Goal: Task Accomplishment & Management: Complete application form

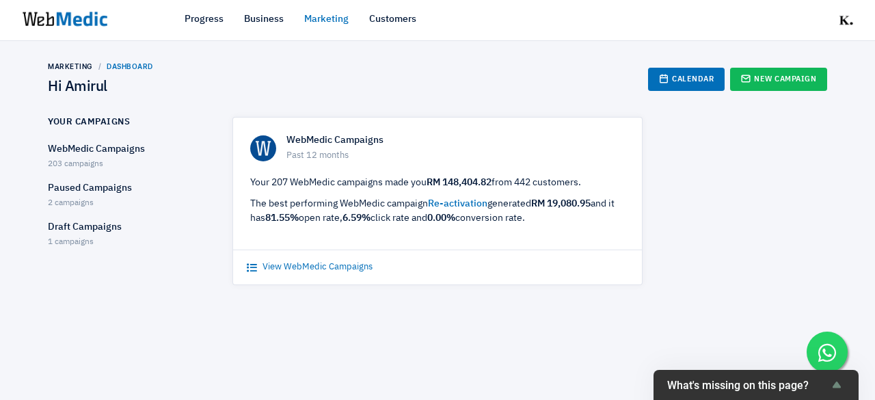
click at [353, 268] on link "View WebMedic Campaigns" at bounding box center [310, 268] width 126 height 14
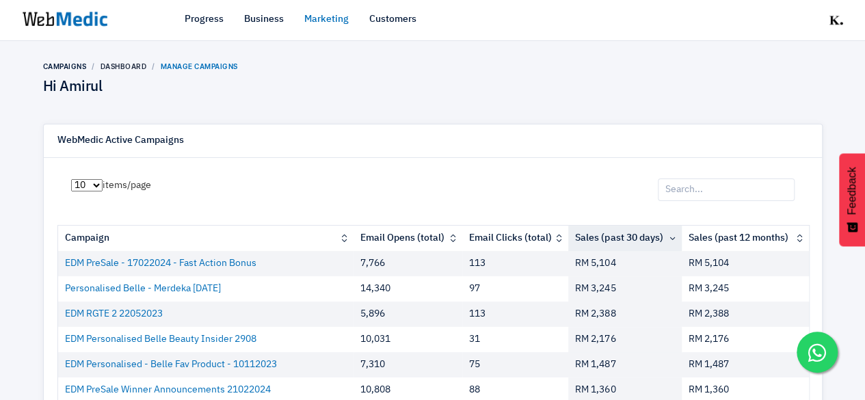
click at [728, 187] on input "search" at bounding box center [726, 190] width 137 height 23
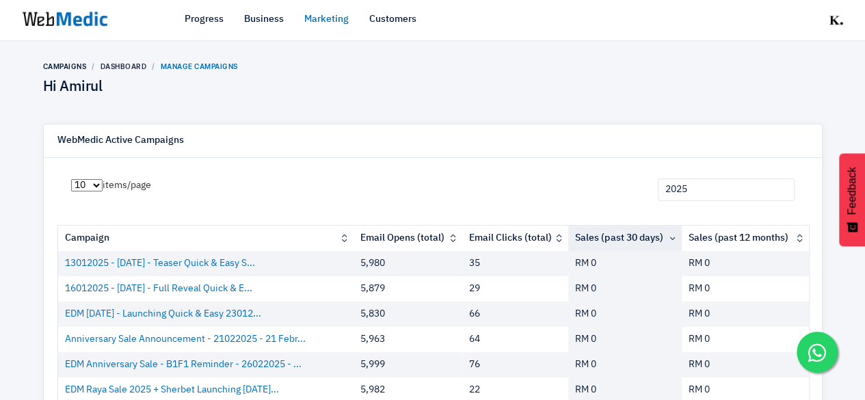
type input "2025"
click at [347, 181] on div "10 25 50 100 items/page 2025 Campaign Email Opens (total) Email Clicks (total) …" at bounding box center [432, 367] width 751 height 404
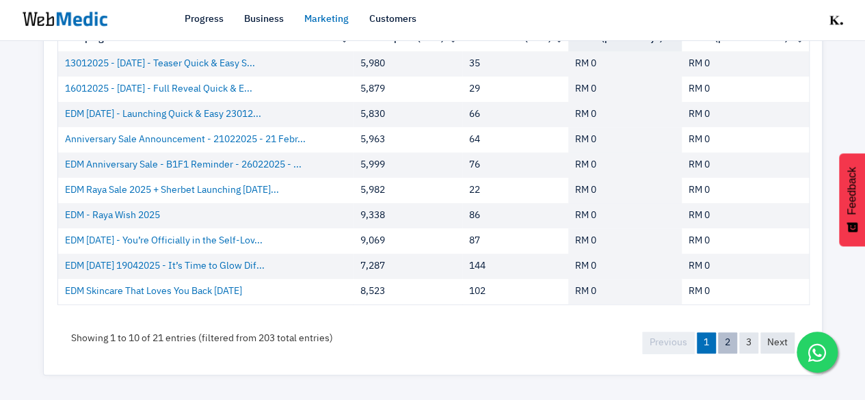
click at [723, 341] on link "2" at bounding box center [727, 342] width 19 height 21
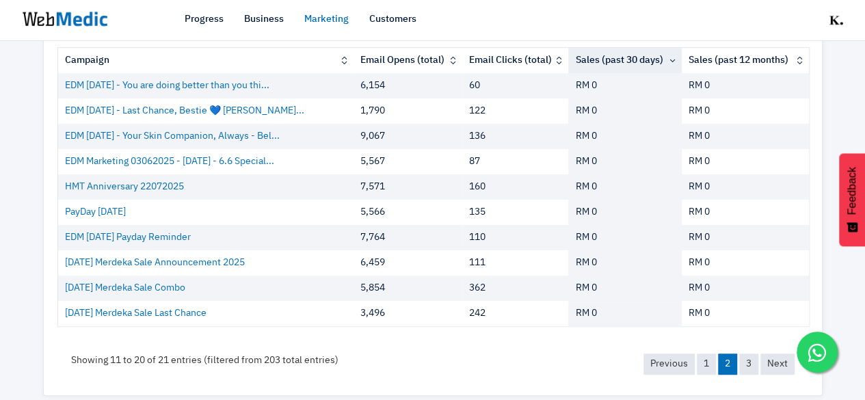
scroll to position [199, 0]
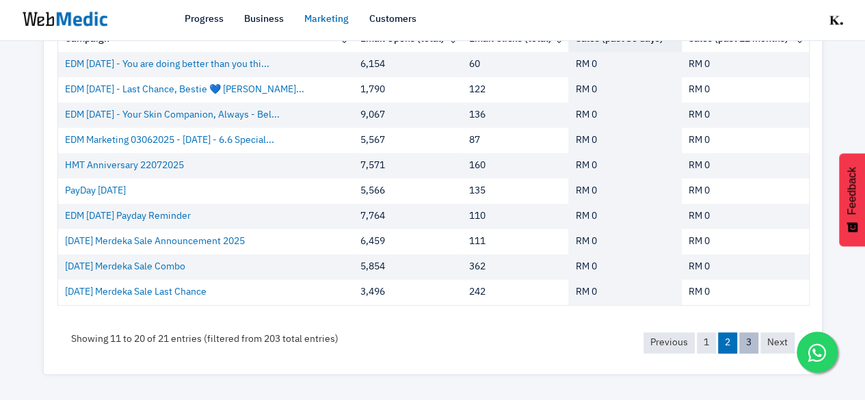
click at [750, 343] on link "3" at bounding box center [748, 342] width 19 height 21
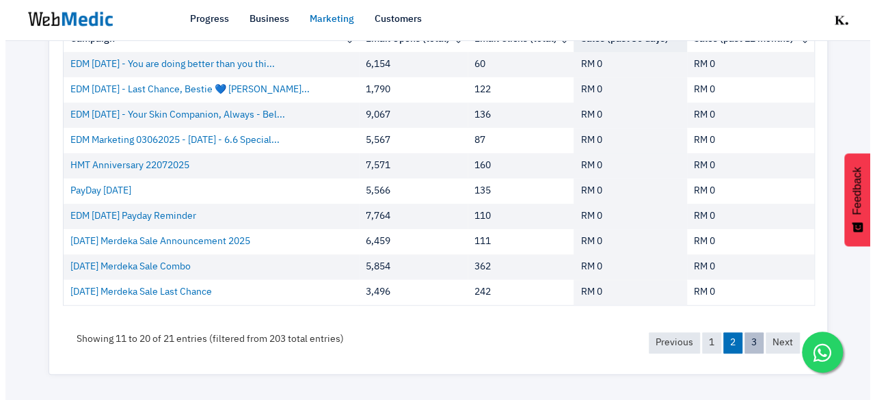
scroll to position [0, 0]
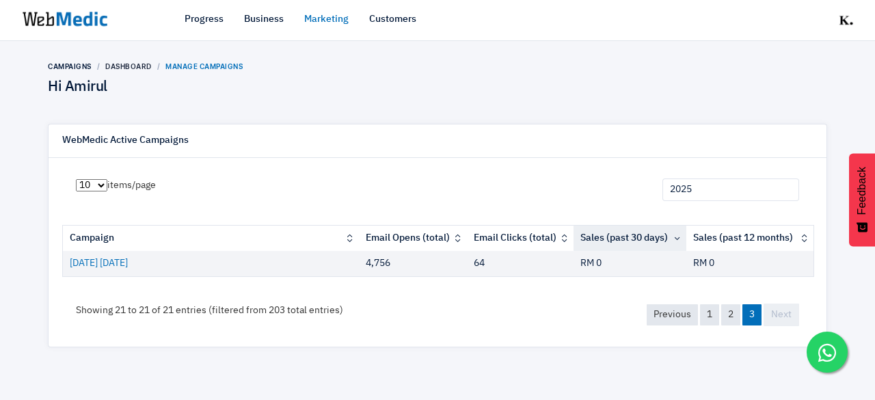
click at [330, 23] on link "Marketing" at bounding box center [326, 19] width 44 height 14
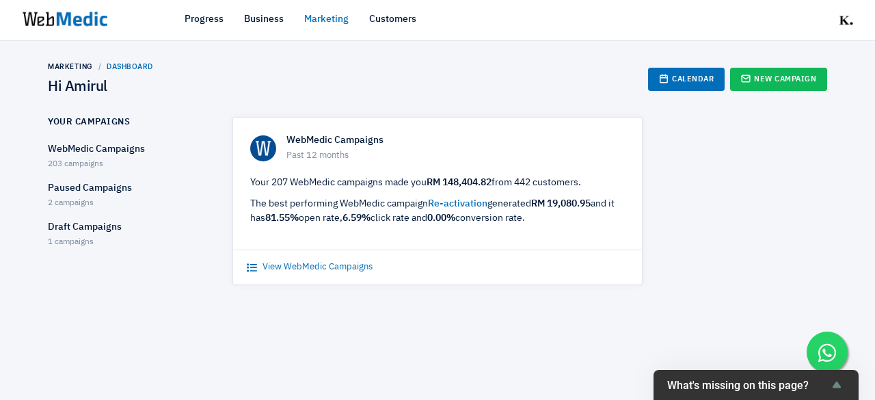
click at [287, 270] on link "View WebMedic Campaigns" at bounding box center [310, 268] width 126 height 14
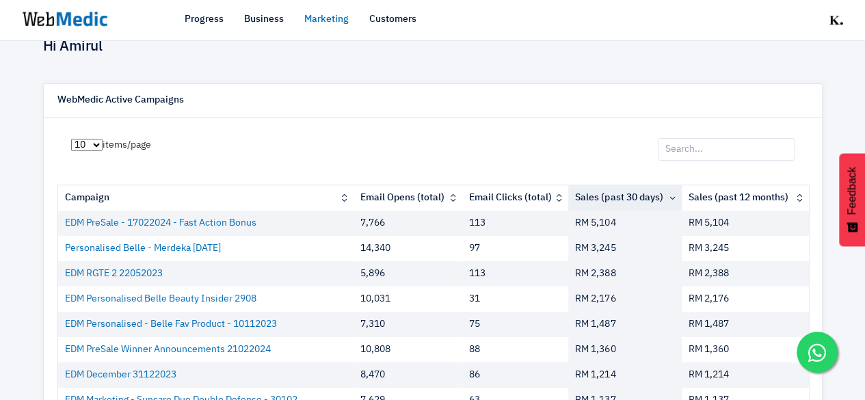
scroll to position [68, 0]
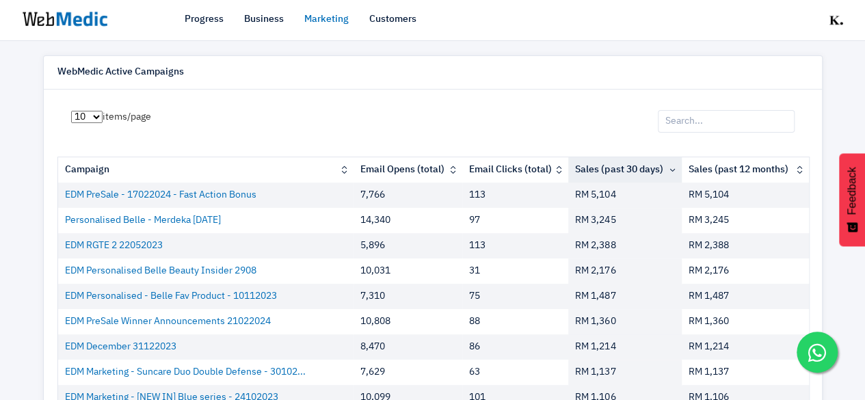
click at [655, 171] on th "Sales (past 30 days)" at bounding box center [624, 169] width 113 height 25
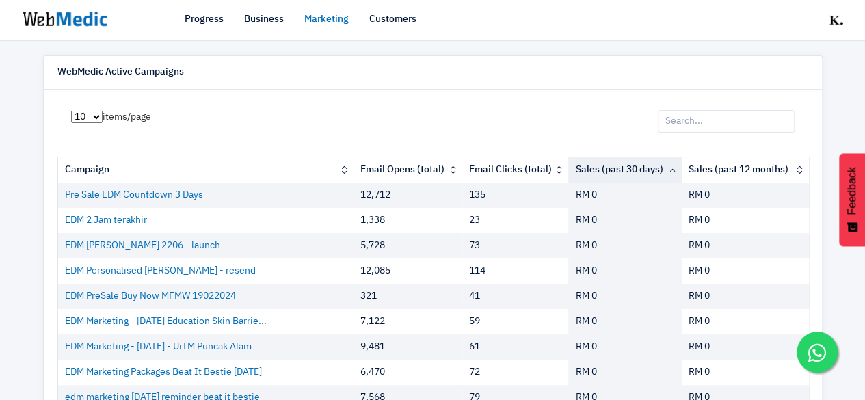
click at [655, 171] on th "Sales (past 30 days)" at bounding box center [624, 169] width 113 height 25
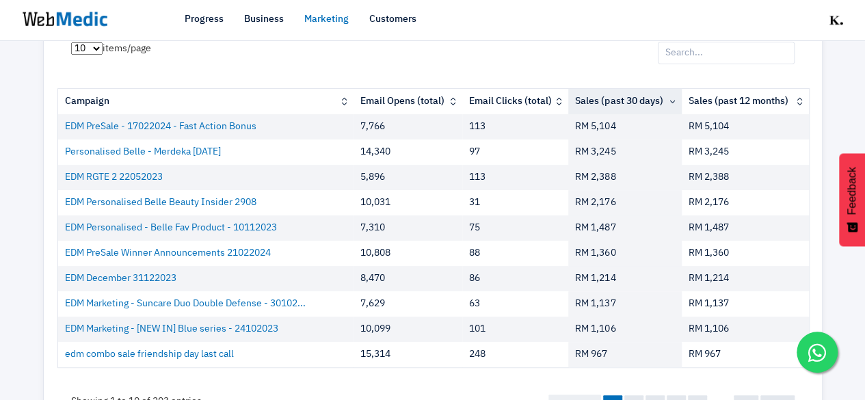
scroll to position [0, 0]
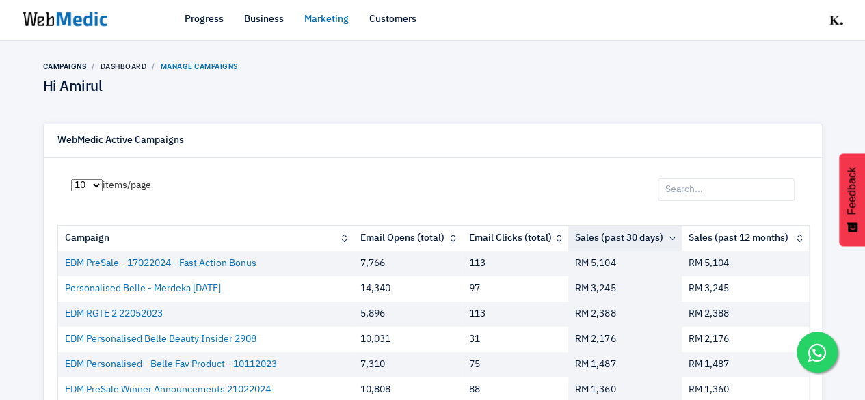
click at [340, 20] on link "Marketing" at bounding box center [326, 19] width 44 height 14
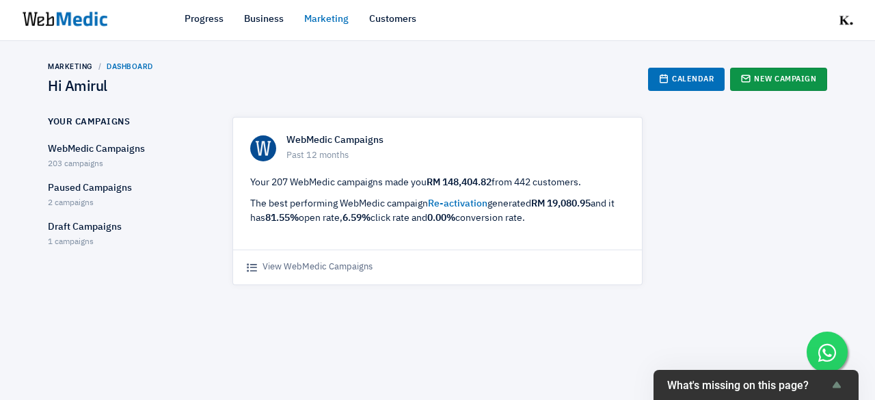
click at [791, 76] on link "New Campaign" at bounding box center [778, 79] width 97 height 23
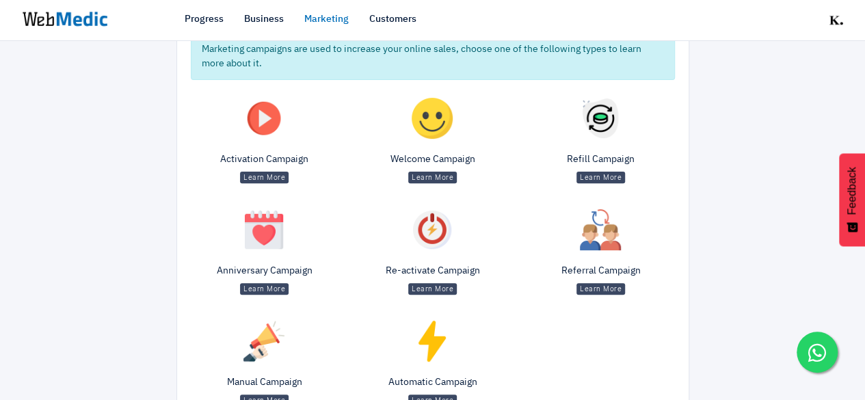
scroll to position [202, 0]
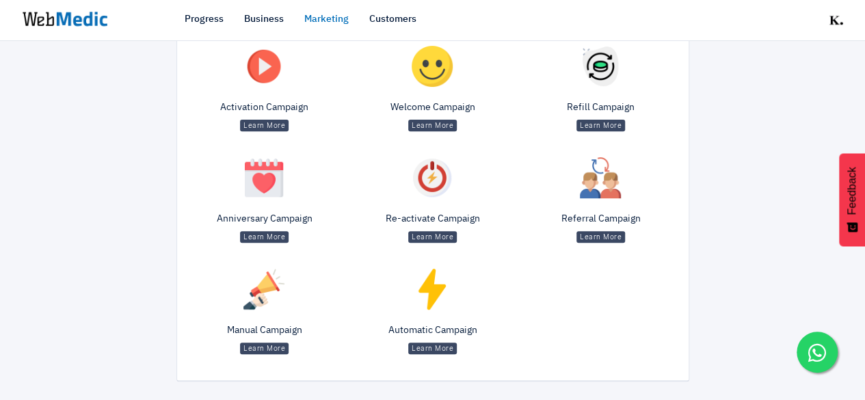
click at [268, 343] on span "Learn More" at bounding box center [264, 349] width 49 height 12
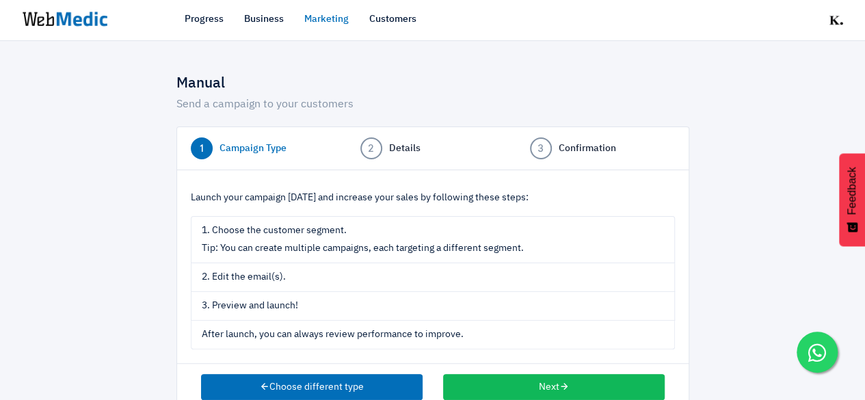
scroll to position [29, 0]
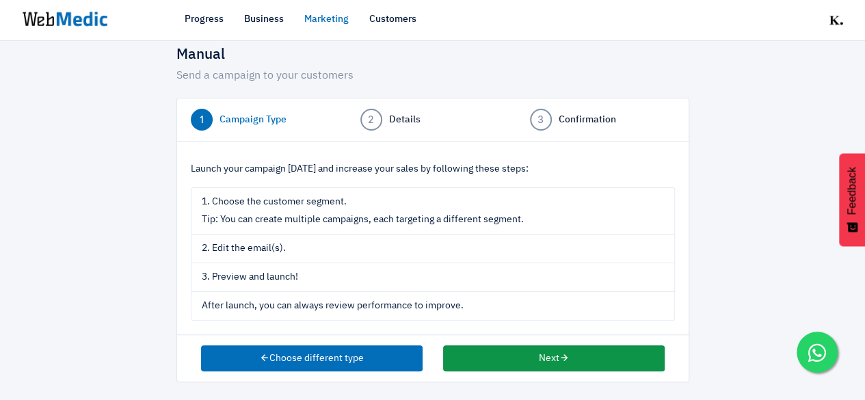
click at [539, 352] on button "Next" at bounding box center [554, 358] width 222 height 26
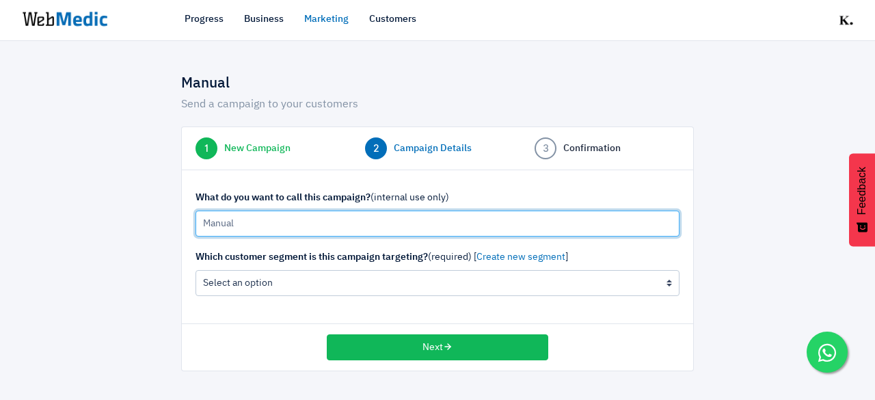
click at [313, 222] on input "Manual" at bounding box center [438, 224] width 484 height 26
type input "2"
type input "25/9/2025 Personalized Belle - CBC Bday"
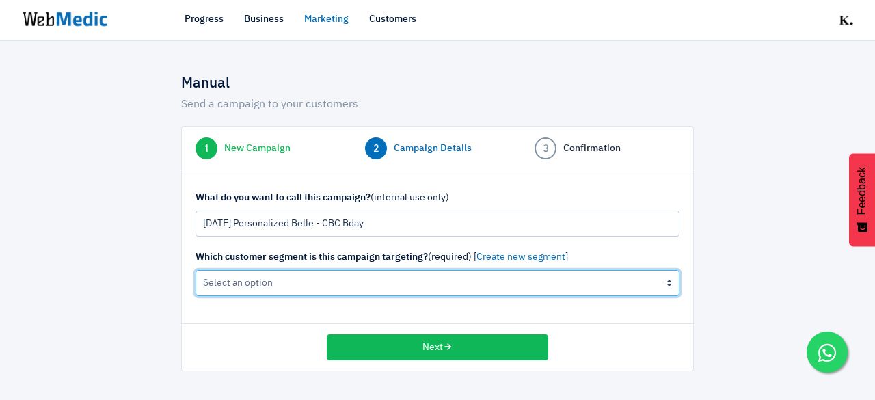
click at [315, 276] on select "All Contacts (not recommended) The active cleanser, moisturiser customers (0 cu…" at bounding box center [438, 283] width 484 height 26
select select "all"
click at [196, 270] on select "All Contacts (not recommended) The active cleanser, moisturiser customers (0 cu…" at bounding box center [438, 283] width 484 height 26
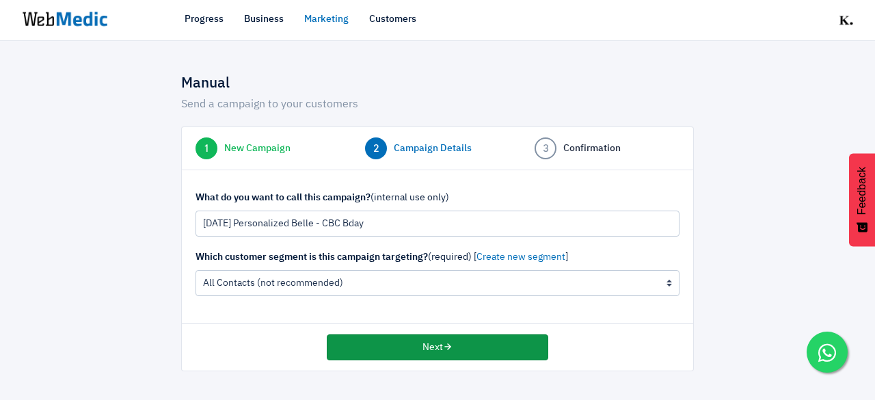
click at [507, 354] on button "Next" at bounding box center [438, 347] width 222 height 26
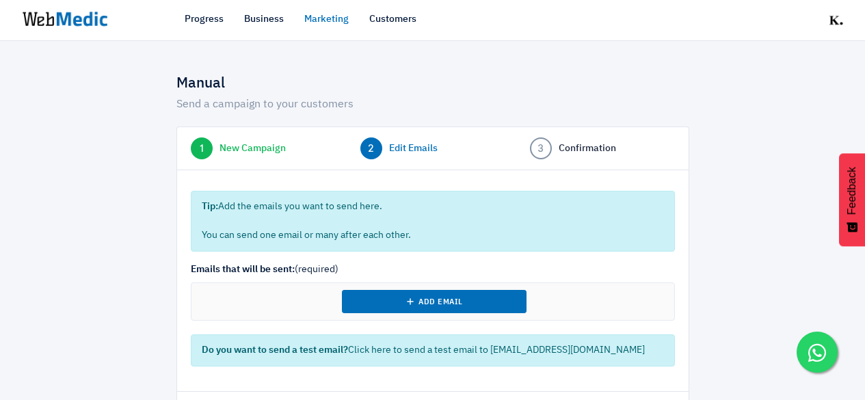
select select "8"
select select "2025"
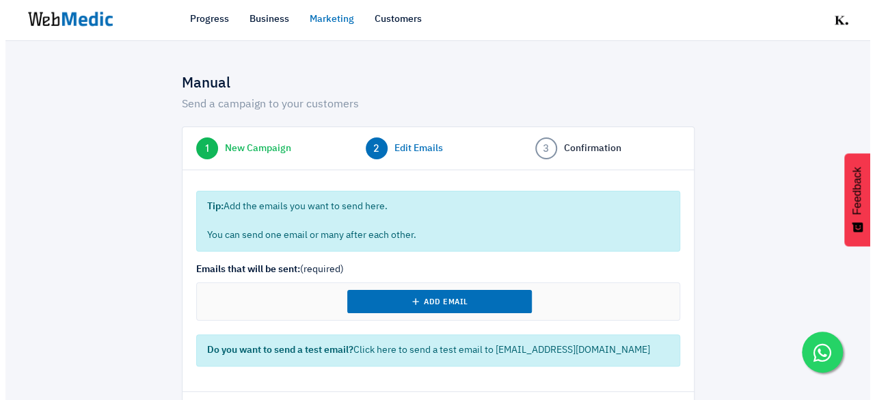
scroll to position [56, 0]
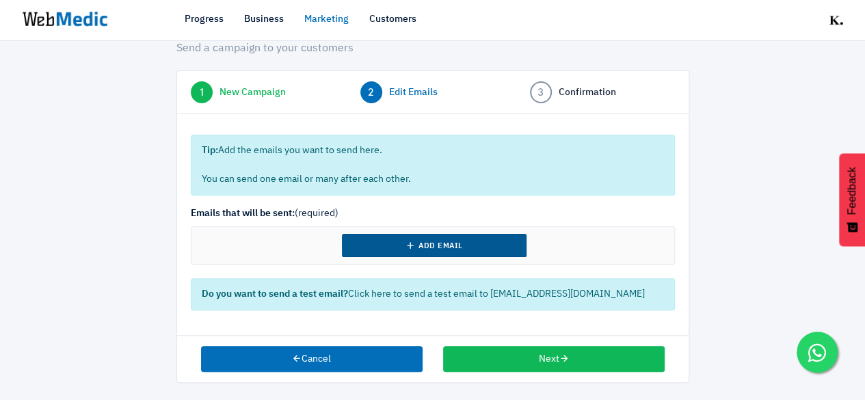
click at [471, 251] on button "Add Email" at bounding box center [434, 245] width 185 height 23
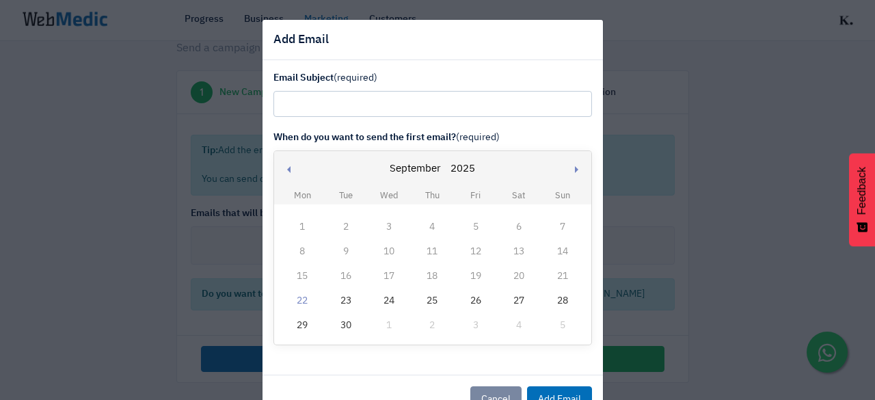
click at [438, 304] on td "25" at bounding box center [432, 301] width 43 height 25
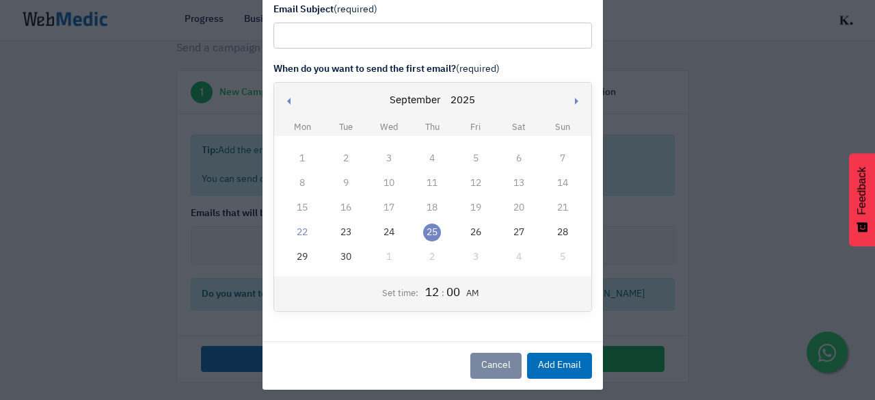
scroll to position [75, 0]
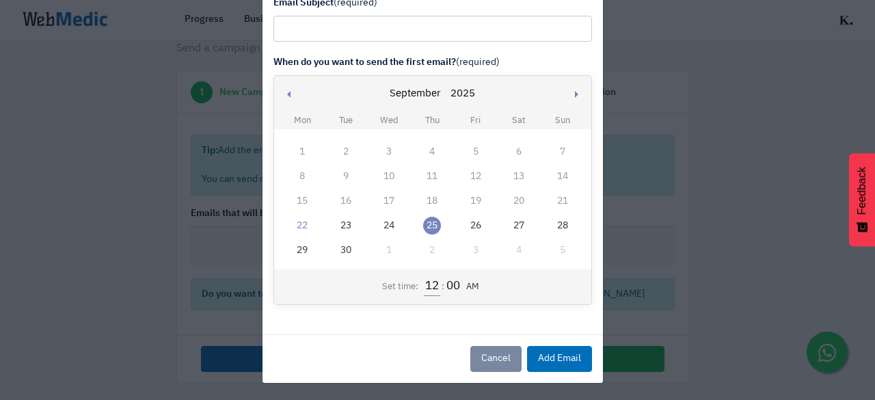
click at [431, 290] on input "12" at bounding box center [432, 287] width 16 height 18
type input "9"
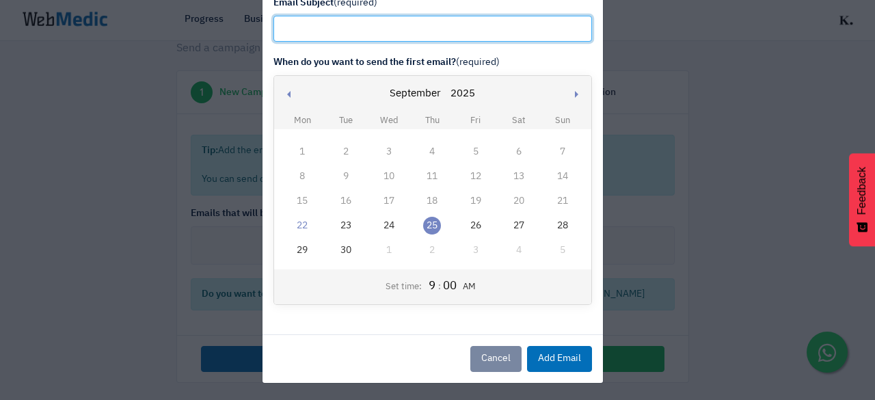
click at [391, 32] on input "text" at bounding box center [433, 29] width 319 height 26
paste input "5 Years of CoalBerry Love, A Thank You From Me to You 💙"
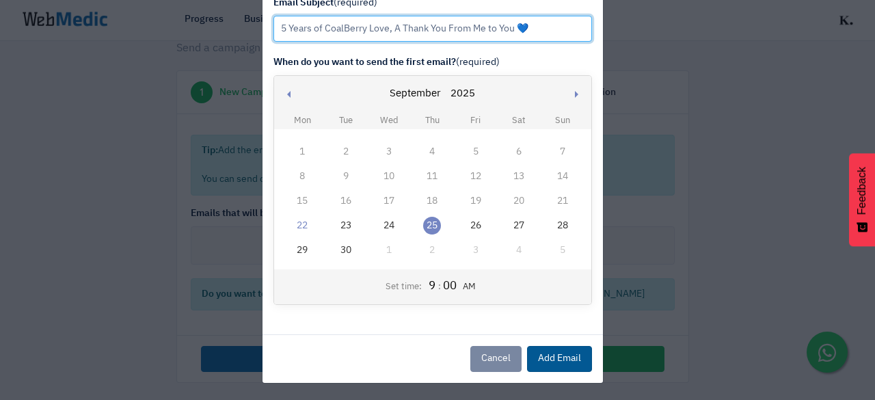
type input "5 Years of CoalBerry Love, A Thank You From Me to You 💙"
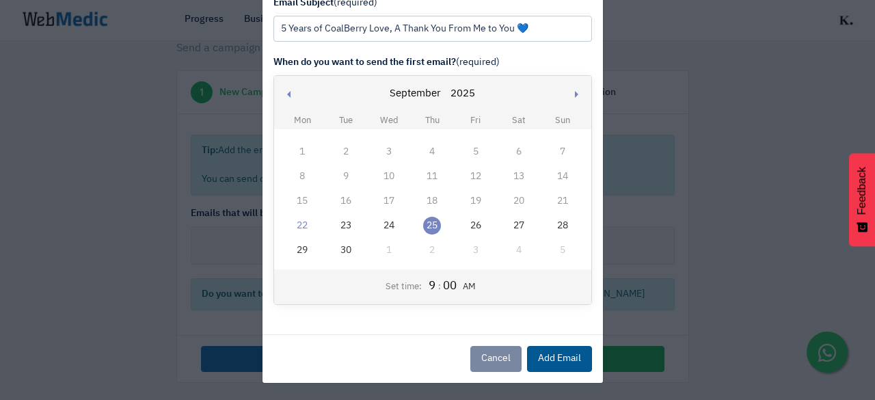
click at [575, 364] on button "Add Email" at bounding box center [559, 359] width 65 height 26
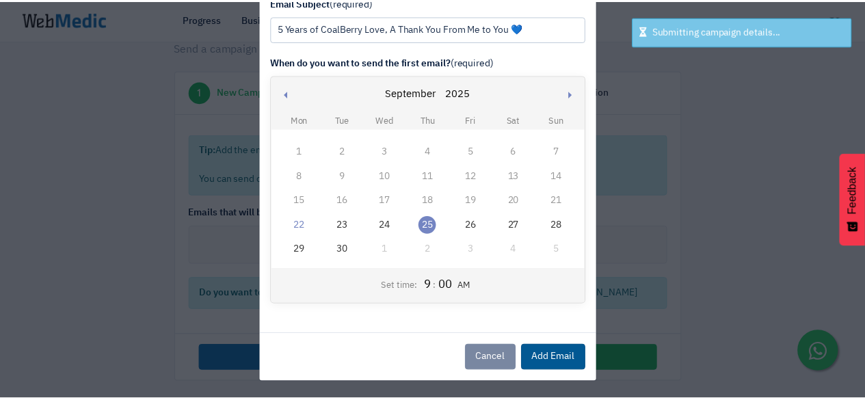
scroll to position [0, 0]
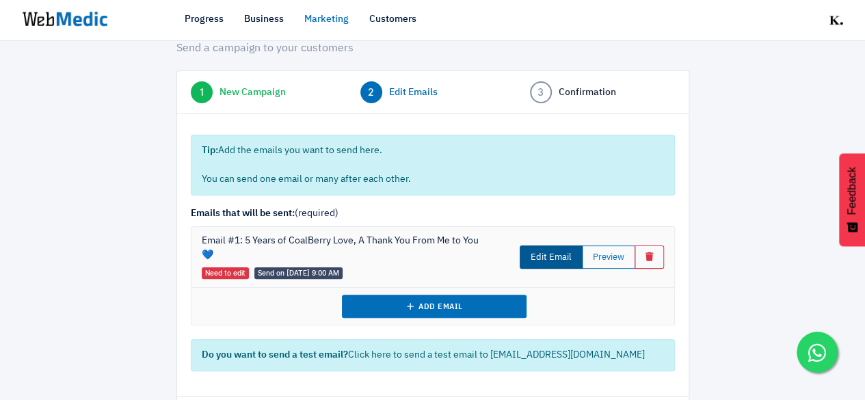
click at [565, 252] on link "Edit Email" at bounding box center [551, 257] width 63 height 23
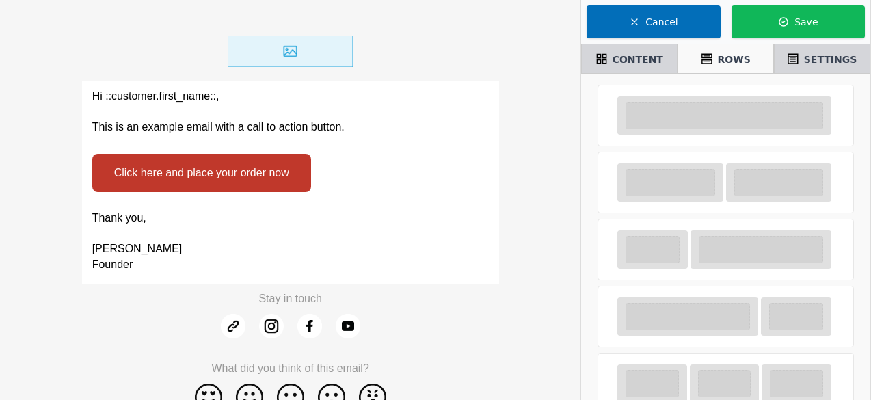
click at [309, 61] on img at bounding box center [290, 51] width 125 height 31
select select "center"
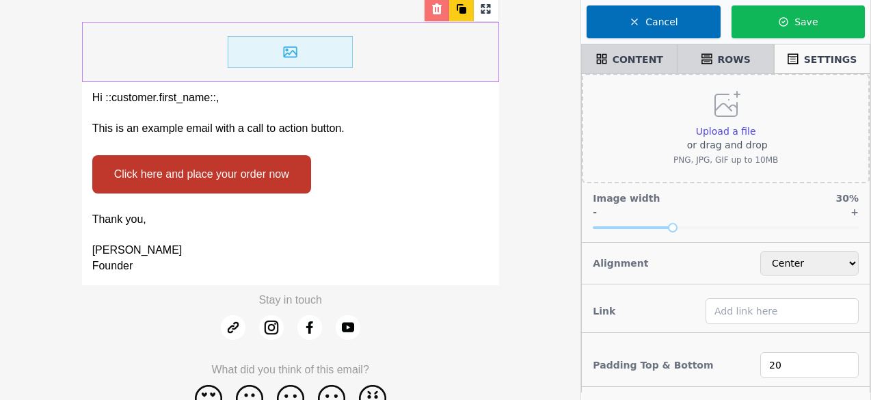
click at [439, 14] on icon at bounding box center [437, 9] width 14 height 14
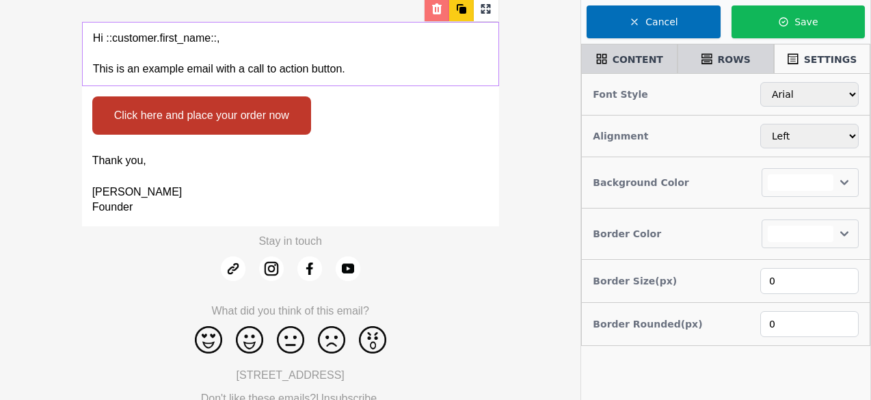
click at [438, 8] on icon at bounding box center [437, 9] width 14 height 14
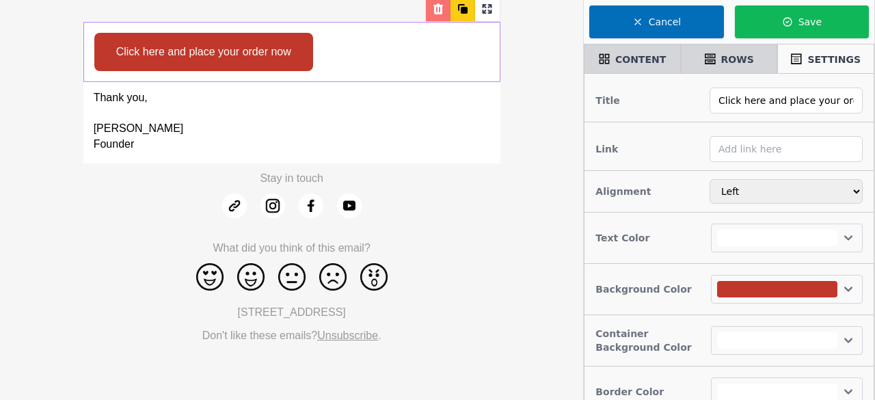
click at [438, 12] on icon at bounding box center [439, 8] width 10 height 11
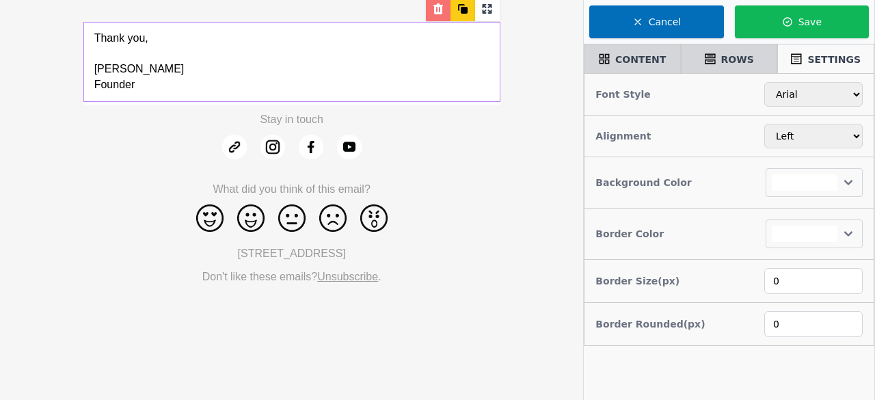
click at [274, 83] on p "Founder" at bounding box center [291, 85] width 395 height 16
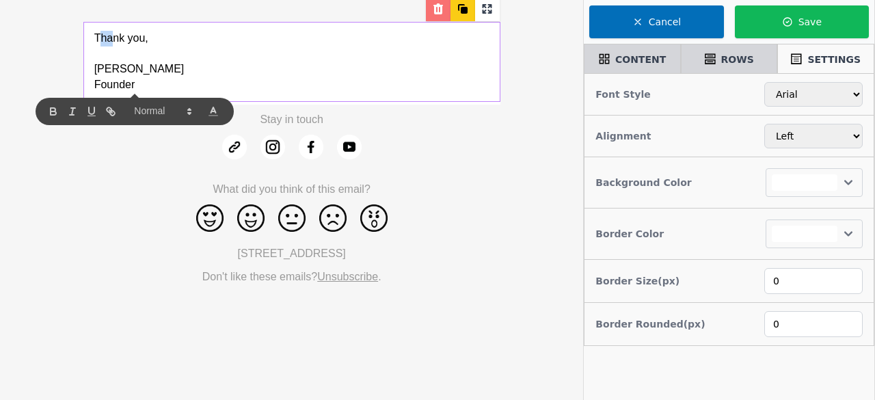
drag, startPoint x: 97, startPoint y: 38, endPoint x: 111, endPoint y: 43, distance: 14.7
click at [111, 43] on p "Thank you," at bounding box center [291, 39] width 395 height 16
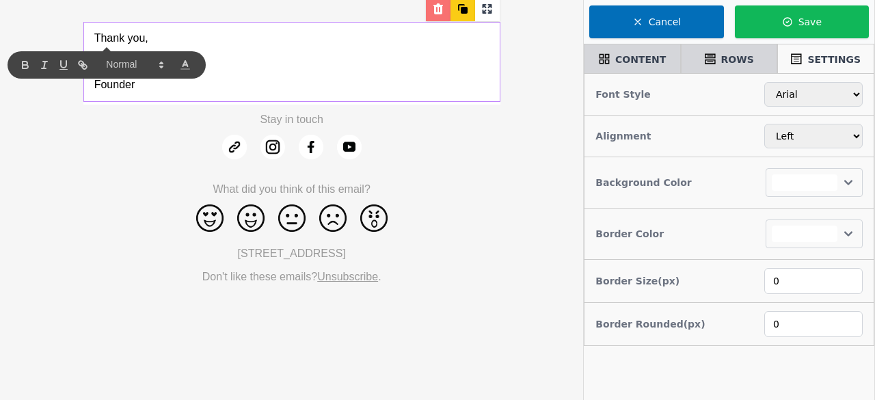
click at [85, 37] on div "Thank you, [PERSON_NAME] Founder" at bounding box center [292, 62] width 416 height 79
drag, startPoint x: 89, startPoint y: 36, endPoint x: 208, endPoint y: 98, distance: 134.3
click at [208, 98] on div "Thank you, [PERSON_NAME] Founder" at bounding box center [292, 62] width 416 height 79
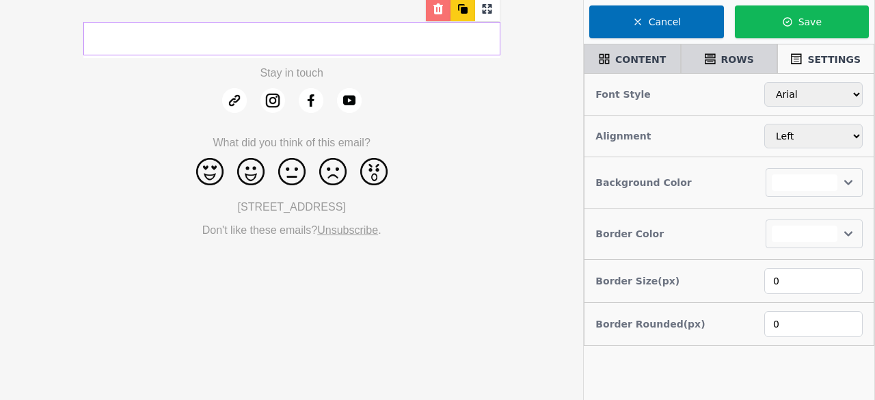
click at [133, 40] on p at bounding box center [291, 39] width 395 height 16
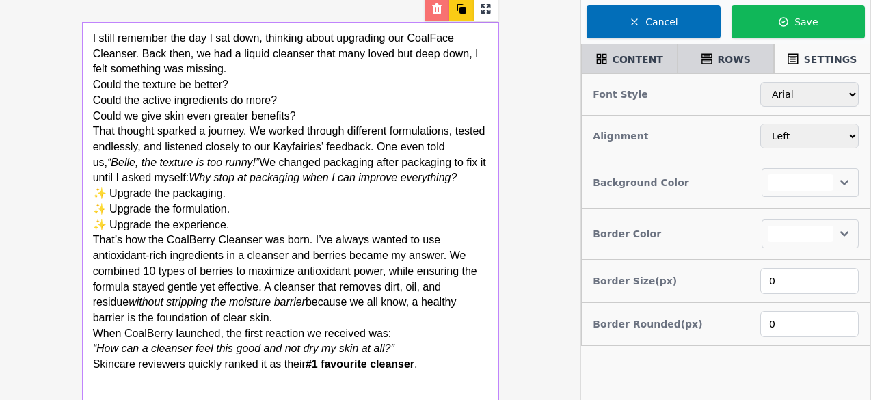
click at [258, 73] on p "I still remember the day I sat down, thinking about upgrading our CoalFace Clea…" at bounding box center [290, 54] width 395 height 47
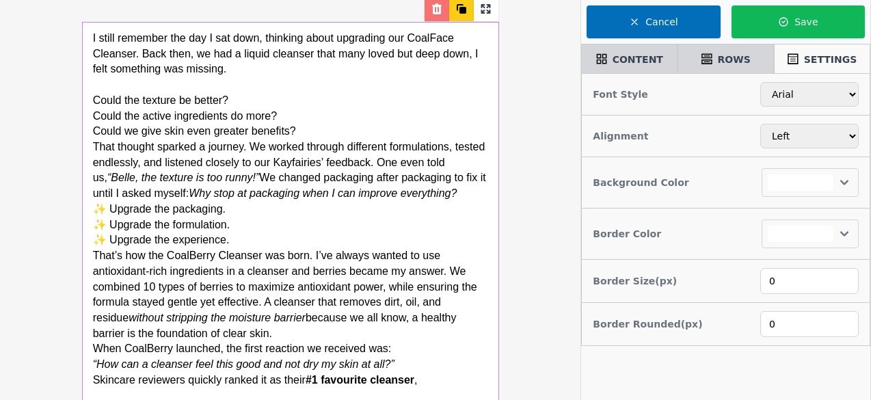
click at [312, 130] on p "Could we give skin even greater benefits?" at bounding box center [290, 132] width 395 height 16
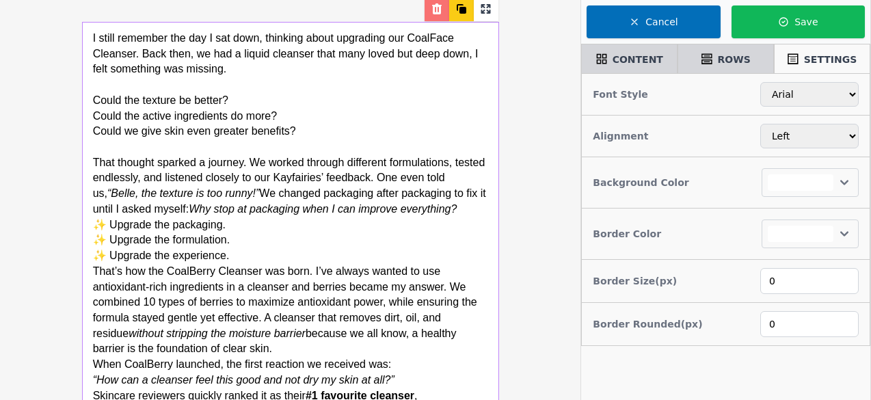
click at [472, 209] on p "That thought sparked a journey. We worked through different formulations, teste…" at bounding box center [290, 186] width 395 height 62
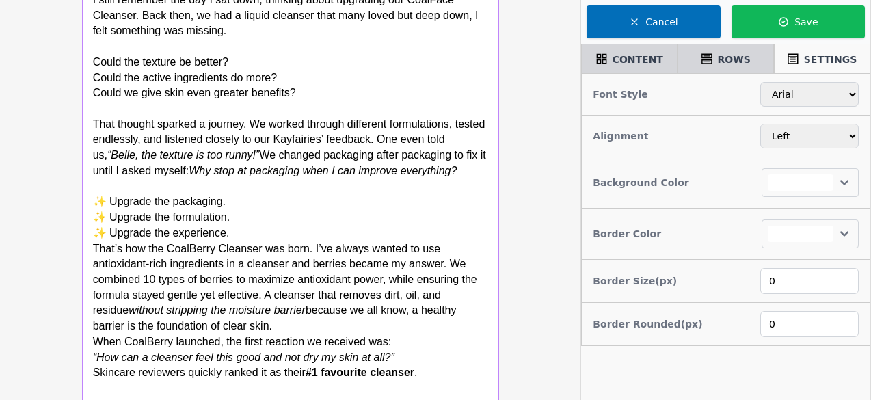
scroll to position [68, 0]
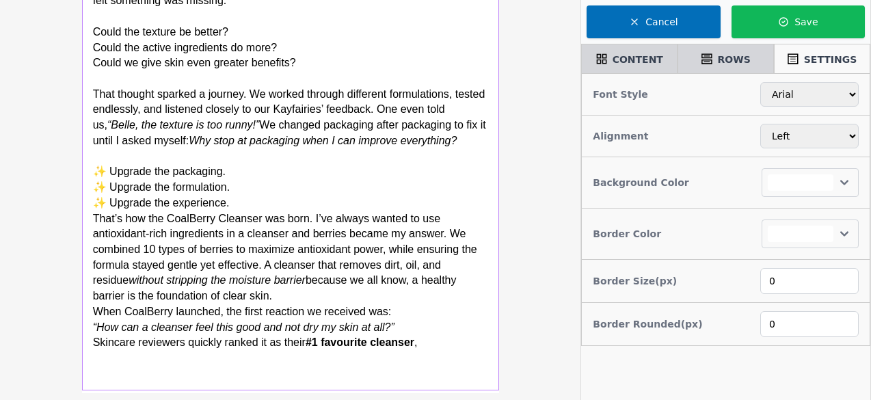
click at [280, 202] on p "✨ Upgrade the experience." at bounding box center [290, 204] width 395 height 16
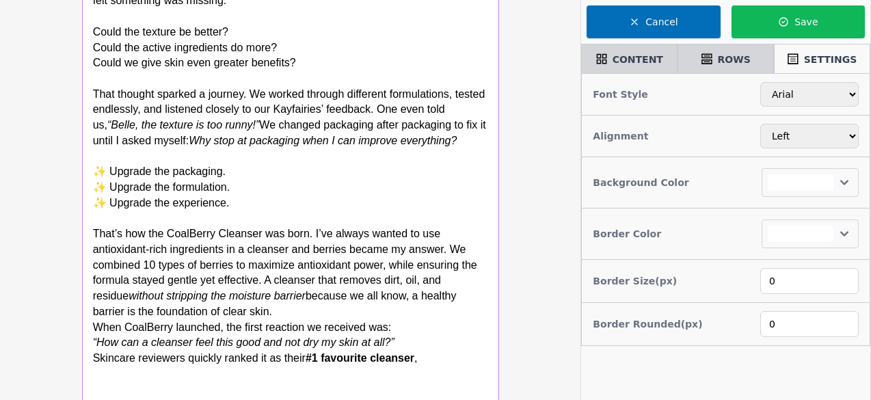
scroll to position [137, 0]
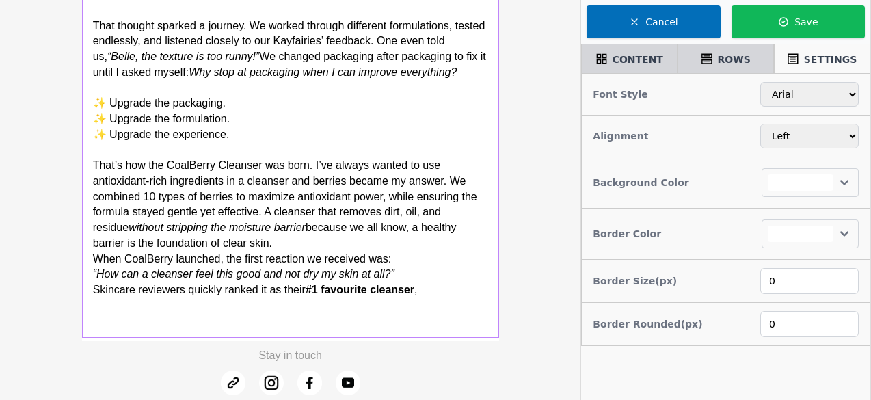
click at [255, 247] on p "That’s how the CoalBerry Cleanser was born. I’ve always wanted to use antioxida…" at bounding box center [290, 204] width 395 height 93
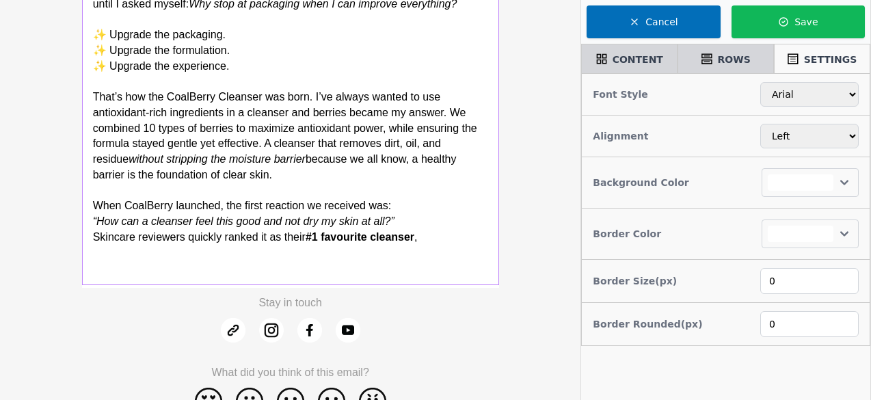
scroll to position [205, 0]
click at [449, 244] on p "Skincare reviewers quickly ranked it as their #1 favourite cleanser ," at bounding box center [290, 238] width 395 height 16
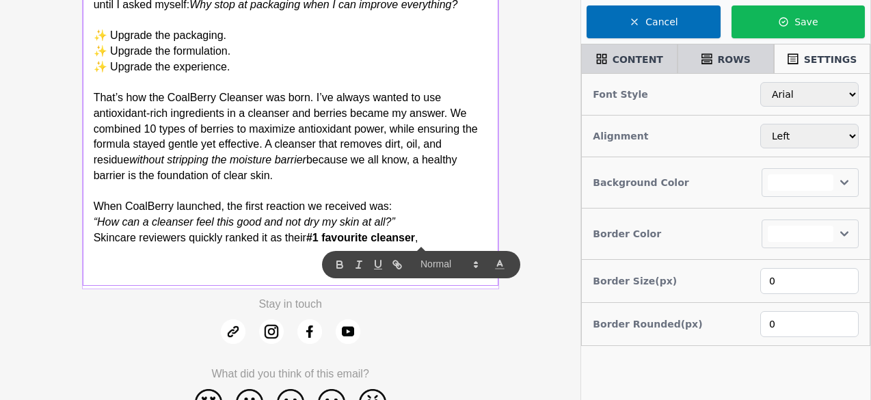
click at [466, 311] on td "Stay in touch What did you think of this email?" at bounding box center [290, 356] width 417 height 134
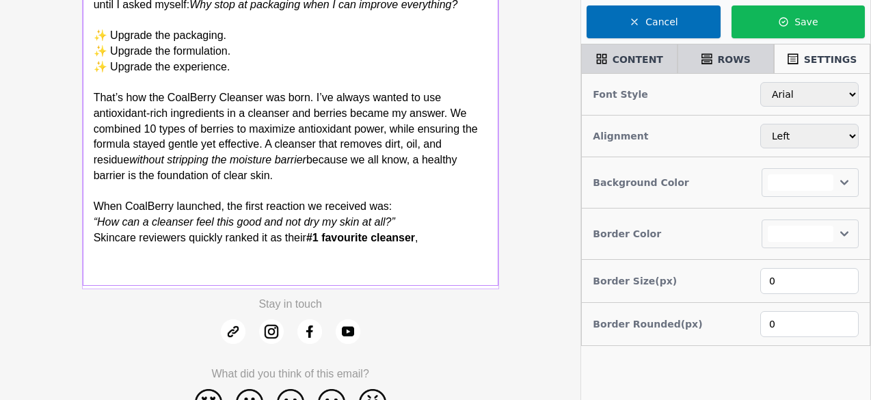
click at [469, 287] on div at bounding box center [291, 287] width 416 height 3
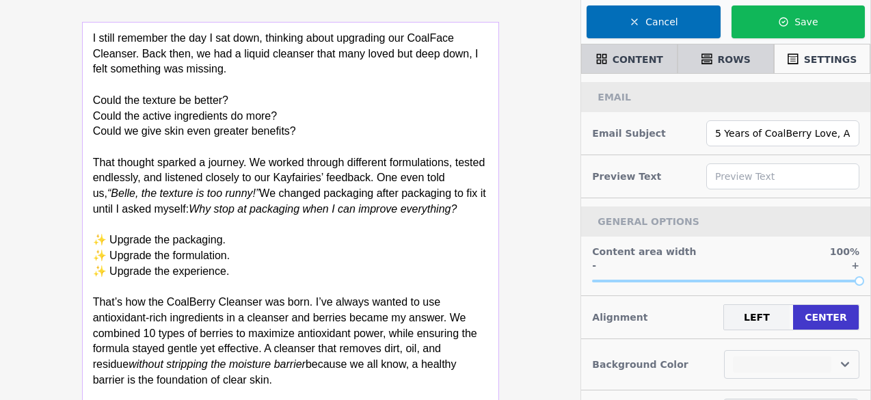
scroll to position [46, 0]
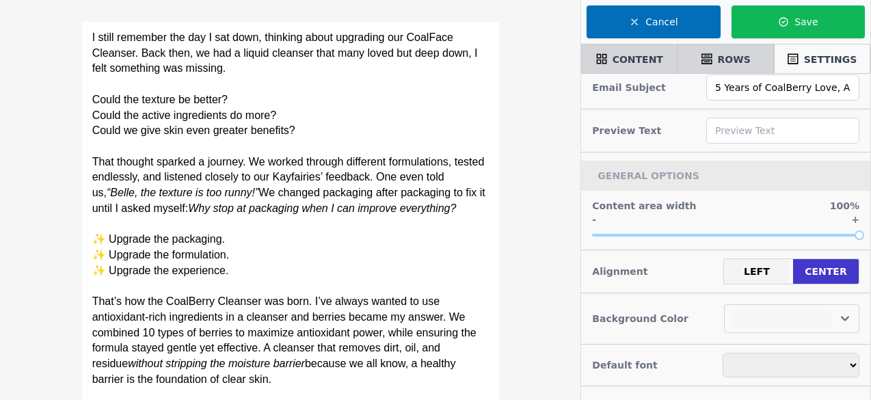
select select
click at [625, 60] on span "CONTENT" at bounding box center [638, 60] width 51 height 14
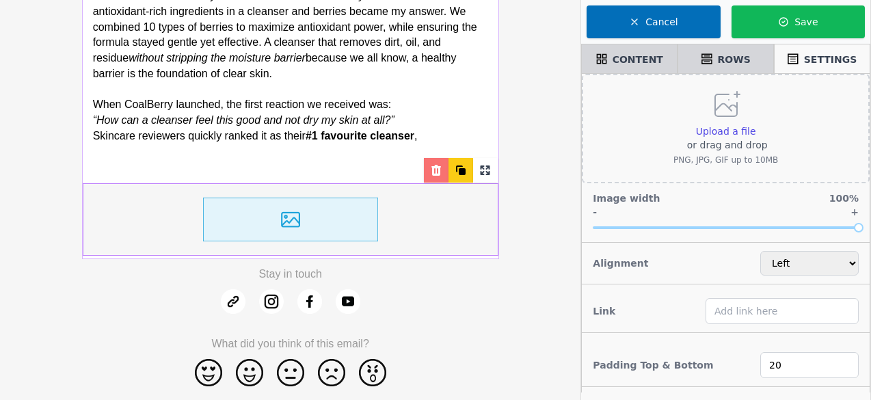
scroll to position [306, 0]
click at [639, 58] on span "CONTENT" at bounding box center [638, 60] width 51 height 14
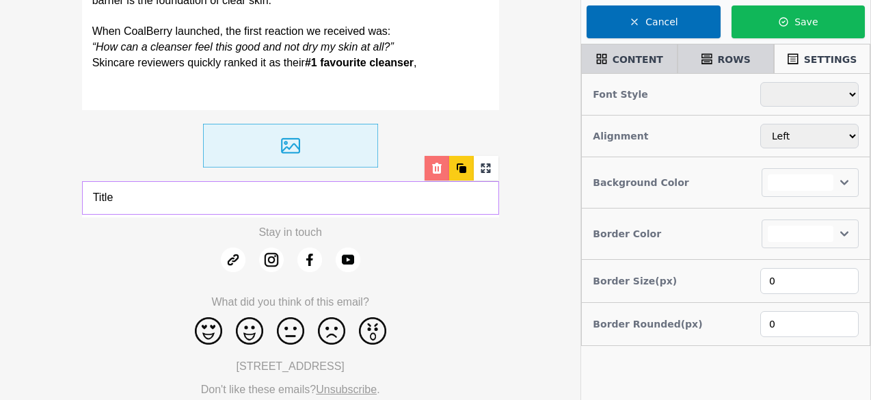
scroll to position [378, 0]
click at [114, 202] on p "Title" at bounding box center [290, 199] width 395 height 16
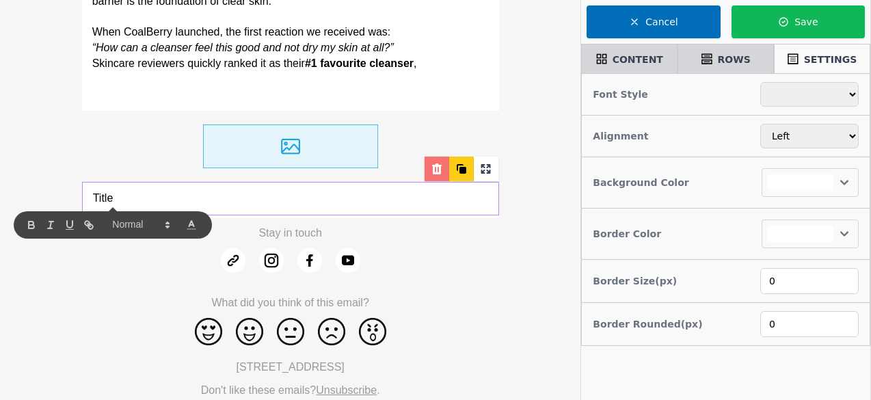
click at [114, 202] on p "Title" at bounding box center [290, 199] width 395 height 16
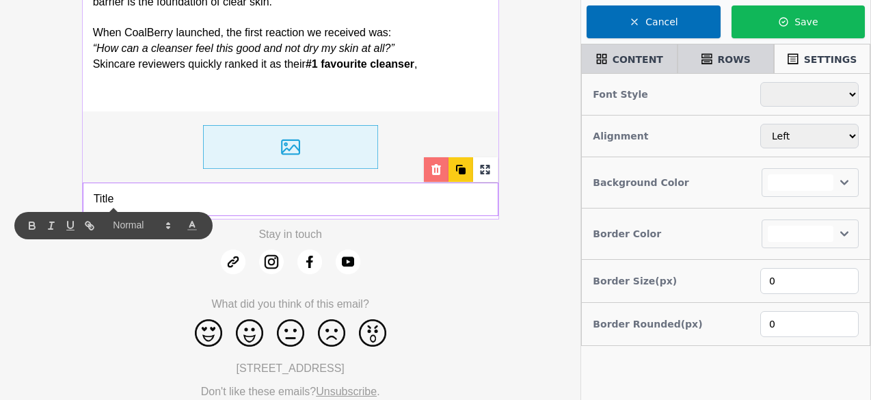
scroll to position [379, 0]
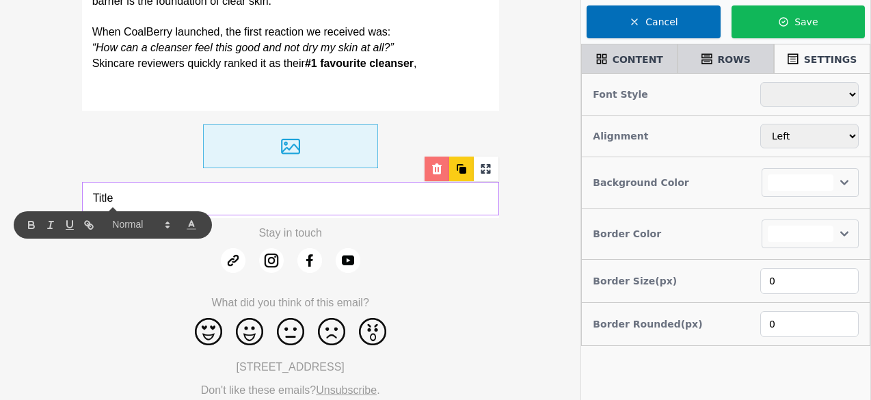
click at [315, 205] on p "Title" at bounding box center [290, 199] width 395 height 16
click at [103, 198] on p "Title" at bounding box center [290, 199] width 395 height 16
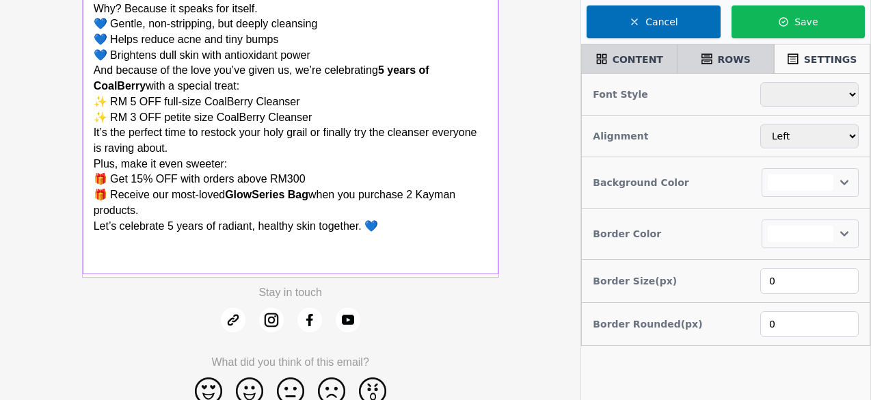
scroll to position [583, 0]
click at [263, 197] on strong "GlowSeries Bag" at bounding box center [265, 195] width 83 height 12
select select
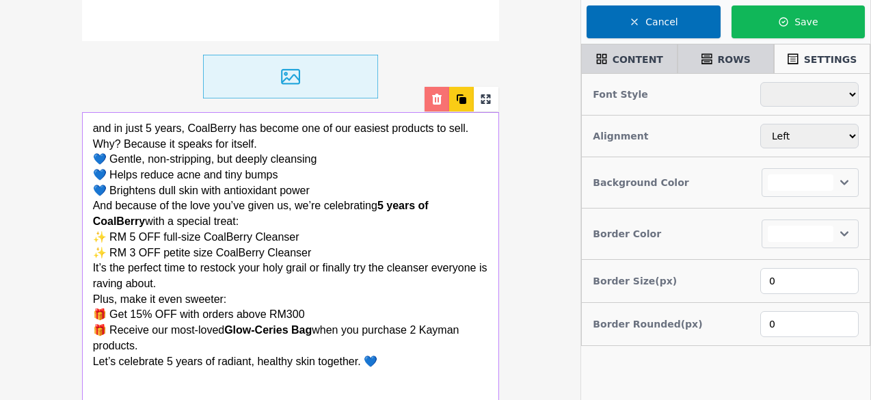
scroll to position [447, 0]
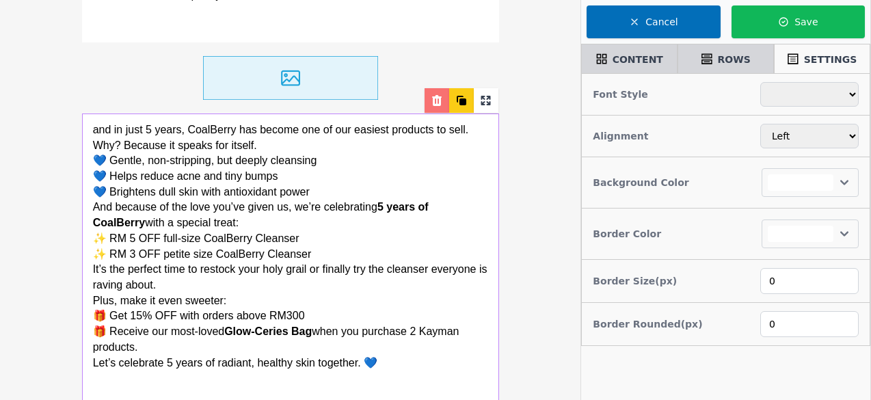
click at [272, 143] on p "and in just 5 years, CoalBerry has become one of our easiest products to sell. …" at bounding box center [290, 137] width 395 height 31
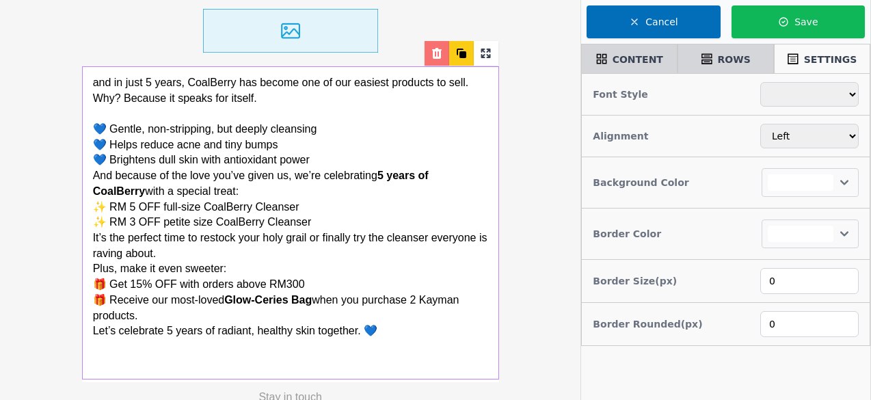
scroll to position [515, 0]
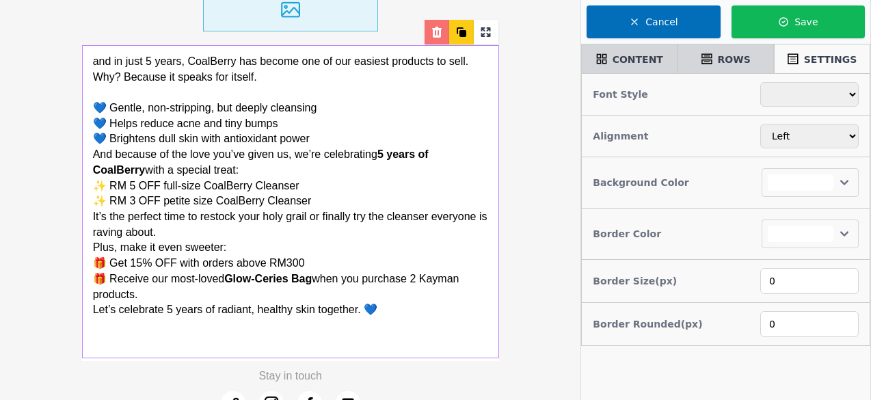
click at [334, 138] on p "💙 Brightens dull skin with antioxidant power" at bounding box center [290, 139] width 395 height 16
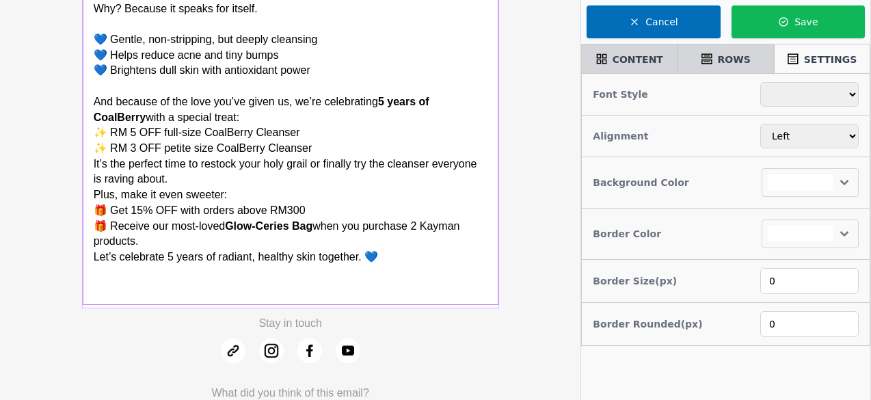
scroll to position [583, 0]
click at [252, 117] on p "And because of the love you’ve given us, we’re celebrating 5 years of CoalBerry…" at bounding box center [290, 109] width 395 height 31
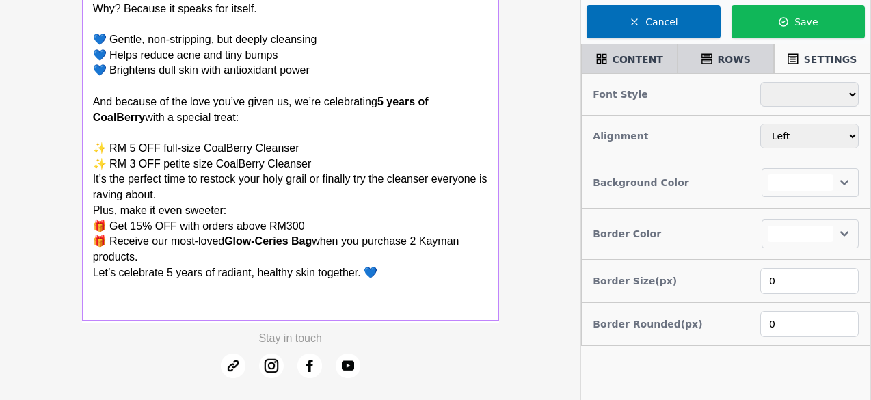
click at [331, 162] on p "✨ RM 3 OFF petite size CoalBerry Cleanser" at bounding box center [290, 165] width 395 height 16
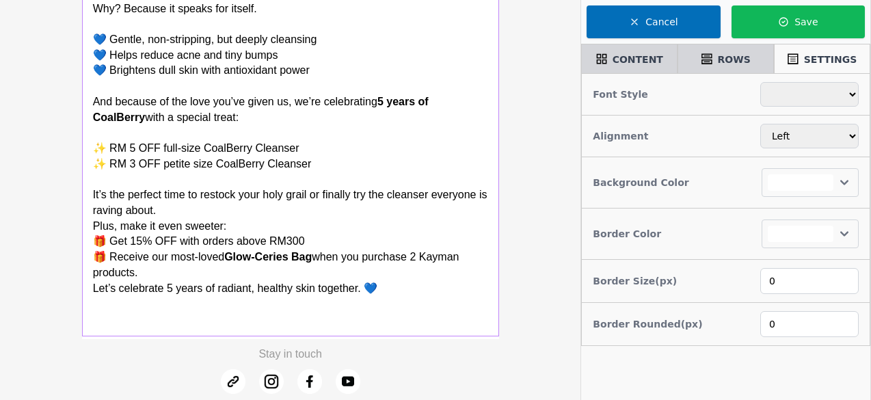
click at [204, 213] on p "It’s the perfect time to restock your holy grail or finally try the cleanser ev…" at bounding box center [290, 202] width 395 height 31
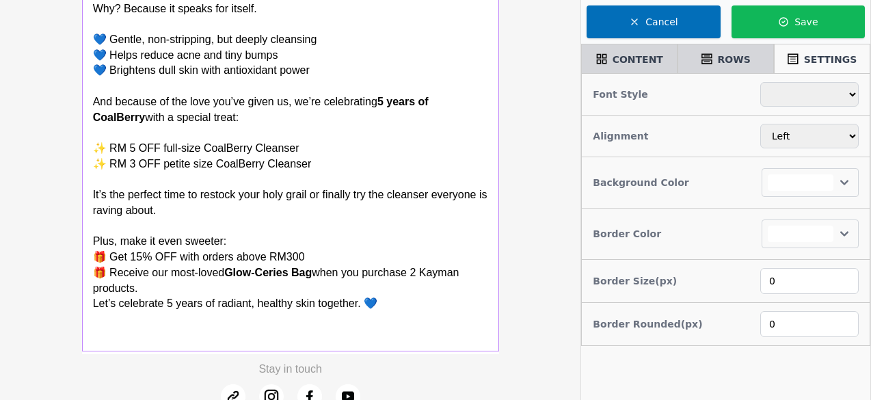
click at [275, 244] on p "Plus, make it even sweeter:" at bounding box center [290, 242] width 395 height 16
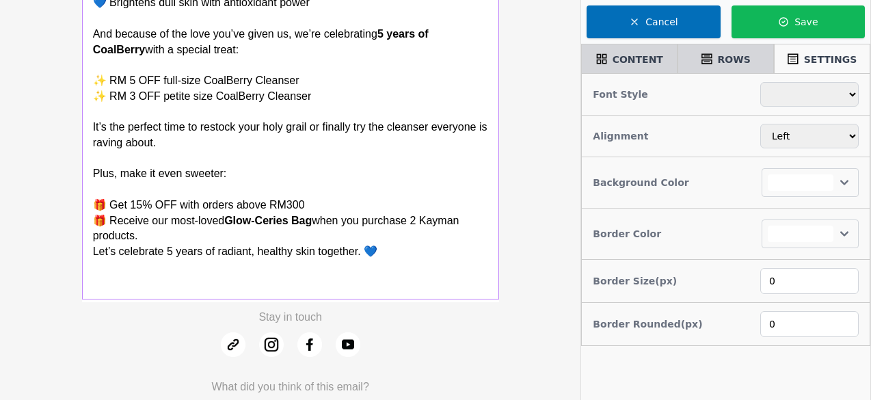
scroll to position [652, 0]
click at [200, 236] on p "🎁 Receive our most-loved Glow-Ceries Bag when you purchase 2 Kayman products." at bounding box center [290, 228] width 395 height 31
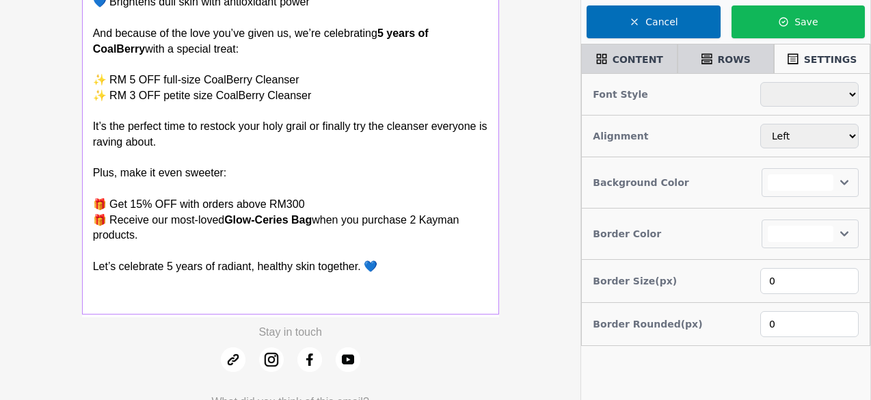
click at [435, 284] on p at bounding box center [290, 282] width 395 height 16
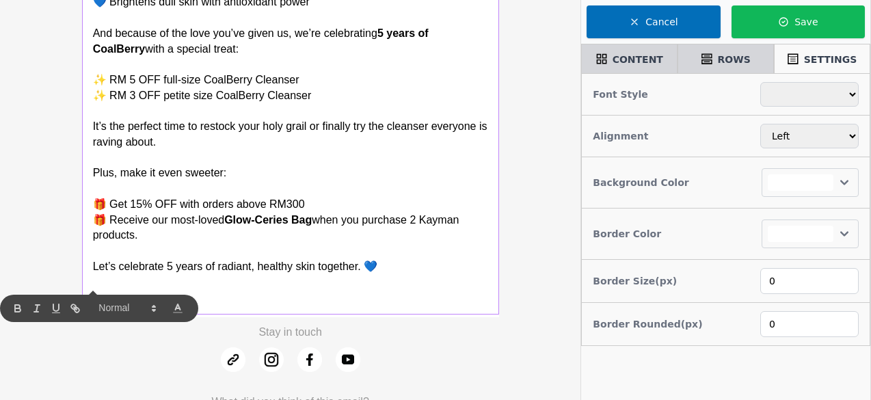
scroll to position [652, 0]
click at [447, 336] on div "Stay in touch" at bounding box center [290, 333] width 417 height 16
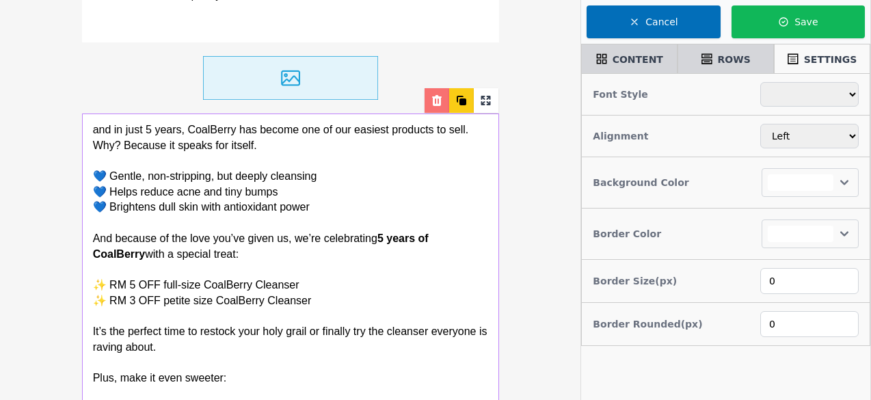
scroll to position [447, 0]
select select
click at [395, 79] on div at bounding box center [290, 77] width 417 height 71
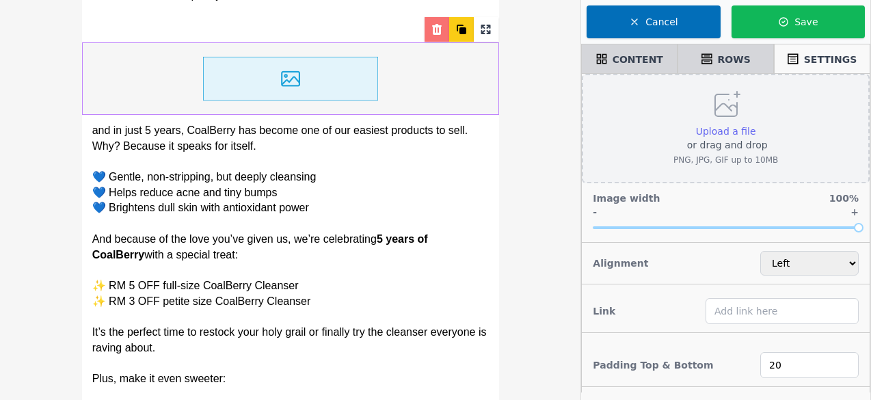
scroll to position [447, 0]
click at [735, 126] on span "Upload a file" at bounding box center [726, 131] width 60 height 11
click at [756, 124] on input "Upload a file or drag and drop PNG, JPG, GIF up to 10MB" at bounding box center [756, 124] width 1 height 1
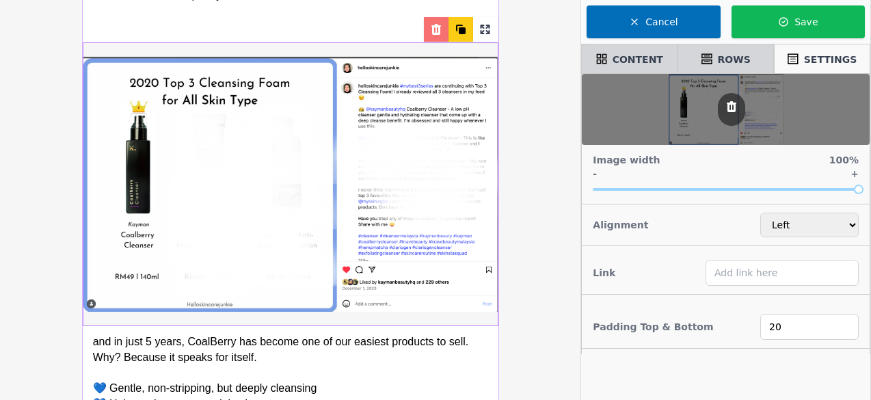
click at [832, 232] on select "Left Center Right" at bounding box center [810, 225] width 98 height 25
select select "center"
click at [761, 213] on select "Left Center Right" at bounding box center [810, 225] width 98 height 25
click at [536, 236] on div "I still remember the day I sat down, thinking about upgrading our CoalFace Clea…" at bounding box center [290, 243] width 581 height 1380
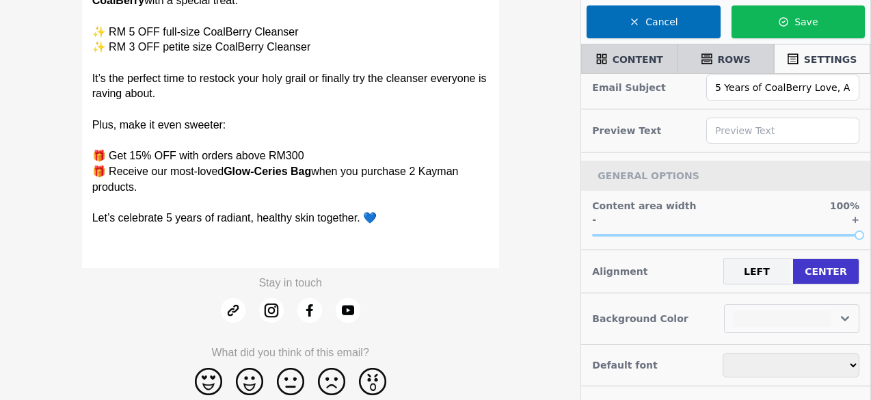
scroll to position [925, 0]
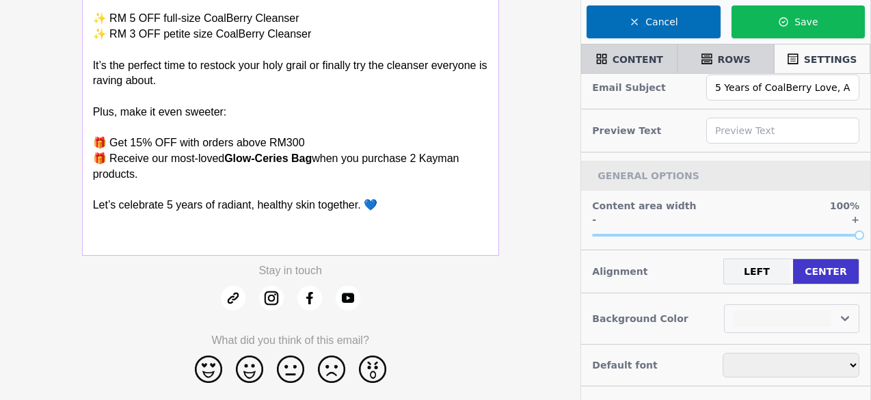
click at [412, 270] on div "Stay in touch" at bounding box center [290, 271] width 417 height 16
select select
click at [657, 51] on div "CONTENT" at bounding box center [629, 58] width 84 height 23
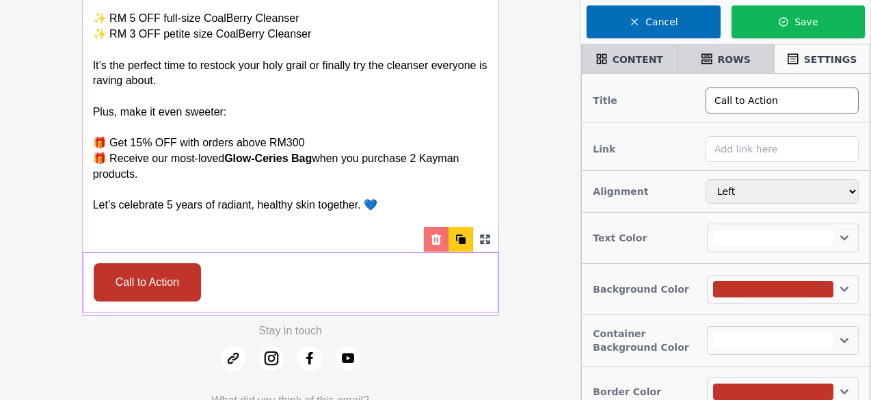
click at [739, 99] on input "Call to Action" at bounding box center [782, 101] width 153 height 26
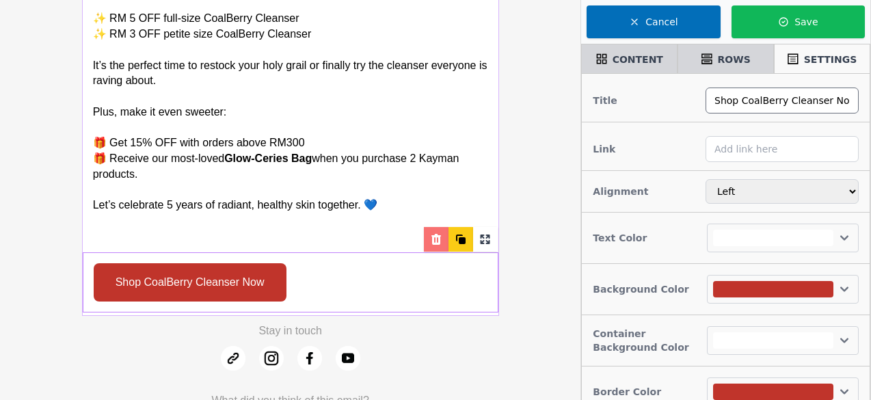
type input "Shop CoalBerry Cleanser Now"
click at [789, 144] on input "text" at bounding box center [782, 149] width 153 height 26
paste input "https://kaymanbeauty.com/products/coalberry-cleanser"
type input "https://kaymanbeauty.com/products/coalberry-cleanser"
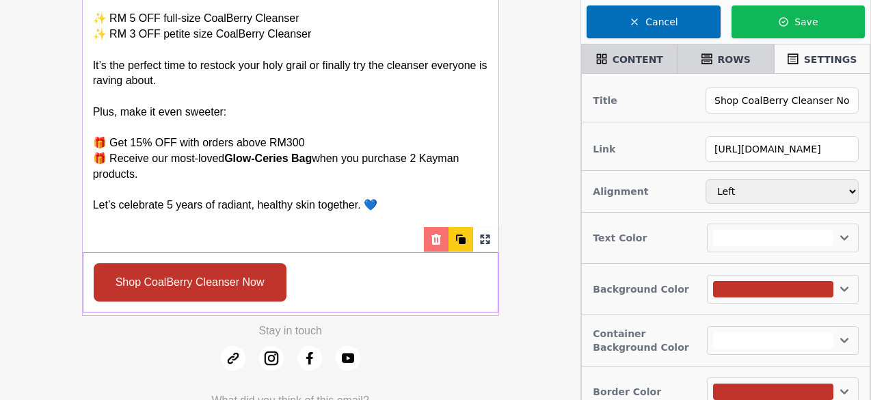
click at [762, 196] on select "Left Center Right" at bounding box center [782, 191] width 153 height 25
select select "center"
click at [706, 179] on select "Left Center Right" at bounding box center [782, 191] width 153 height 25
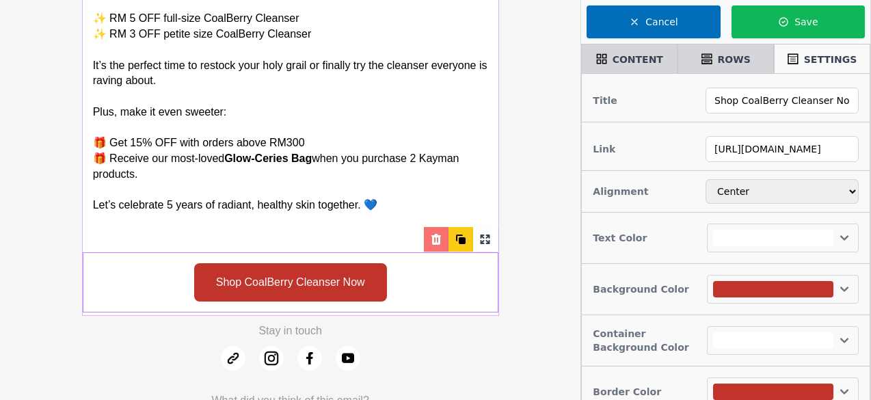
click at [744, 285] on div at bounding box center [773, 289] width 120 height 16
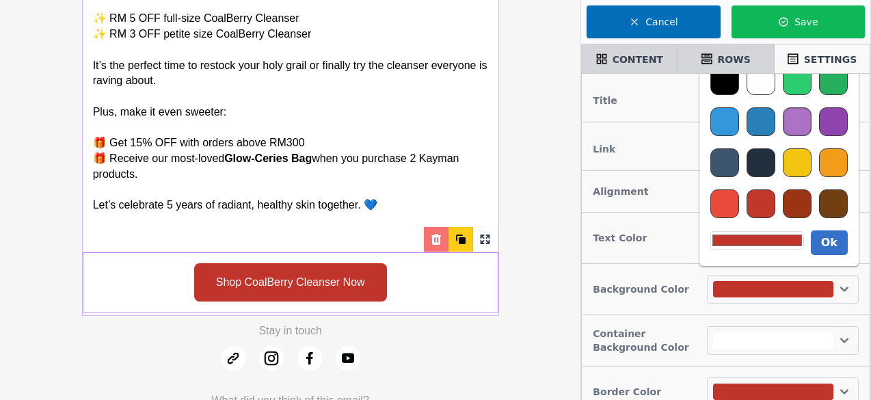
click at [796, 125] on div "#A463BF" at bounding box center [797, 121] width 29 height 29
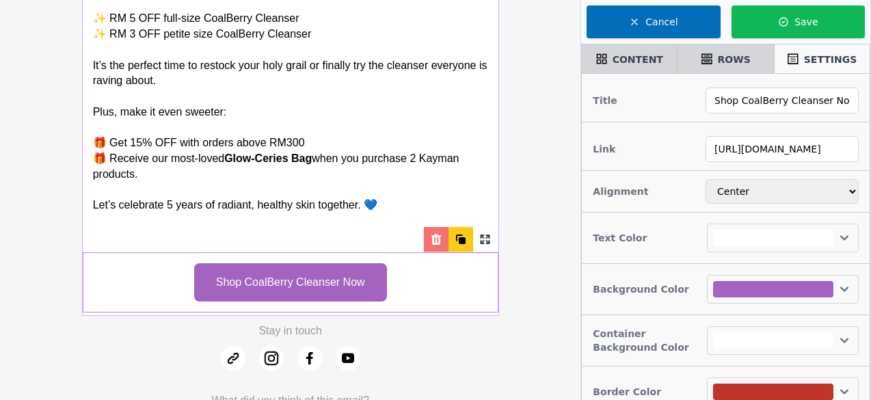
click at [777, 292] on div at bounding box center [773, 289] width 120 height 16
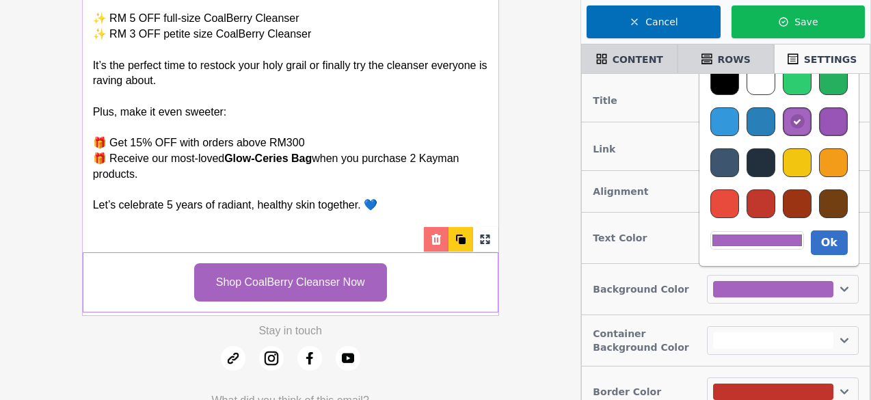
click at [823, 127] on div "#8E43AD" at bounding box center [833, 121] width 29 height 29
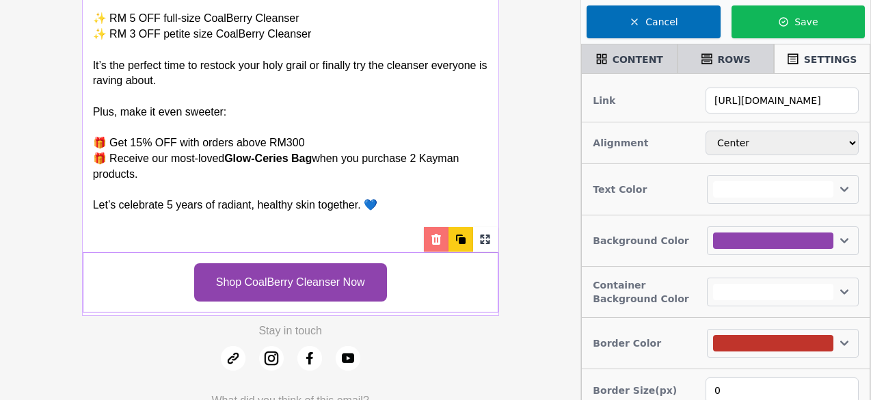
scroll to position [68, 0]
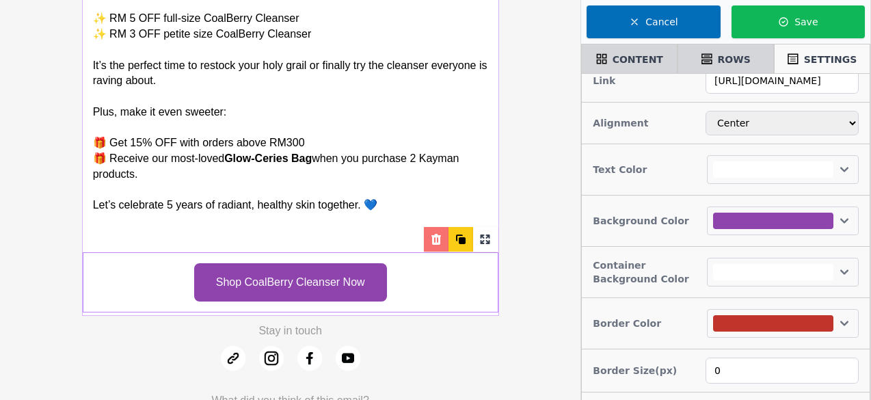
click at [819, 220] on div at bounding box center [773, 221] width 120 height 16
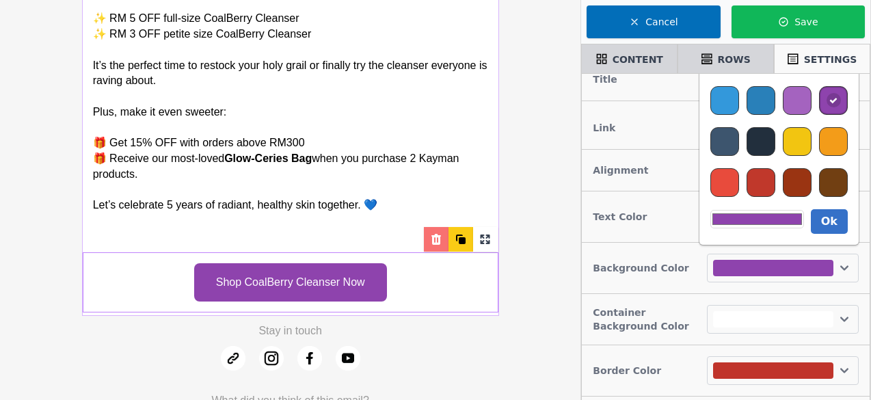
scroll to position [0, 0]
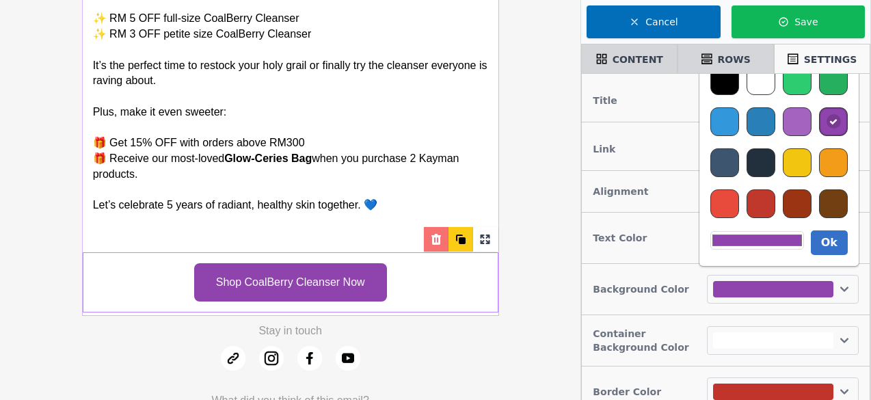
click at [727, 187] on div at bounding box center [779, 145] width 153 height 172
click at [722, 202] on div "#E84B3C" at bounding box center [725, 203] width 29 height 29
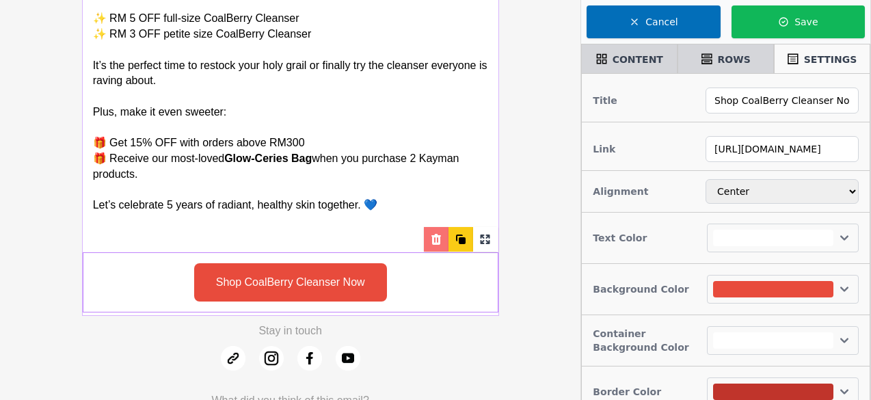
scroll to position [112, 0]
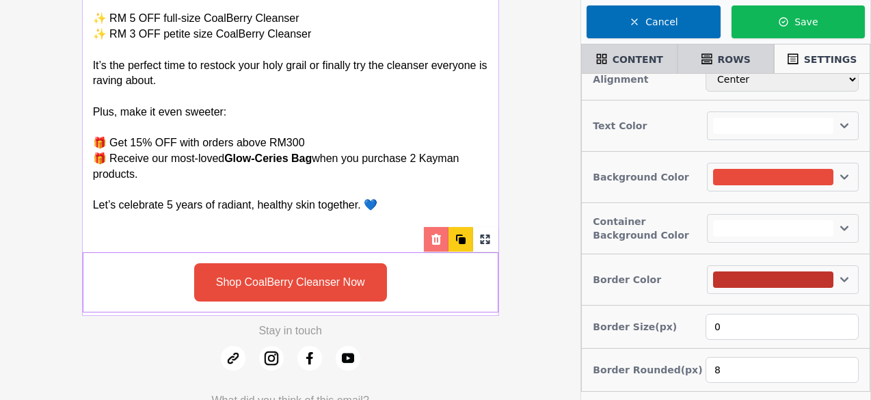
click at [818, 176] on div at bounding box center [773, 177] width 120 height 16
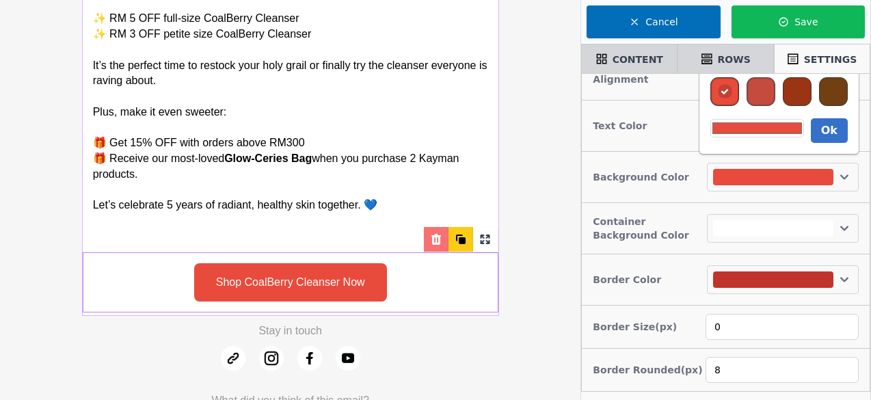
click at [765, 96] on div "#C0382B" at bounding box center [761, 91] width 29 height 29
type input "#c0382b"
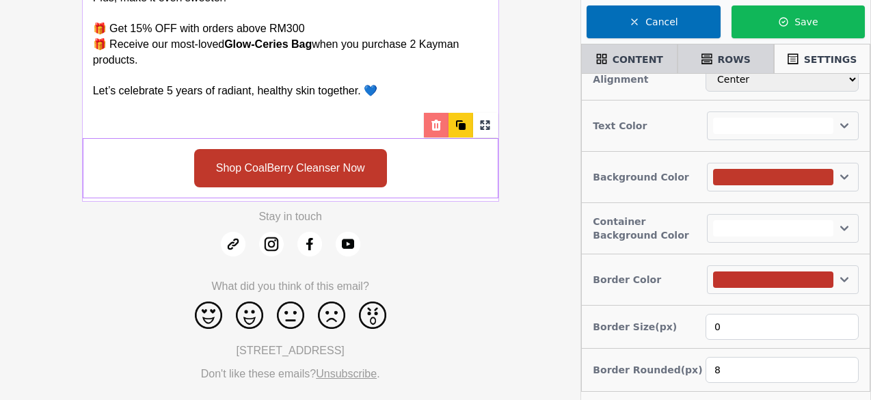
scroll to position [1055, 0]
click at [764, 278] on div at bounding box center [773, 280] width 120 height 16
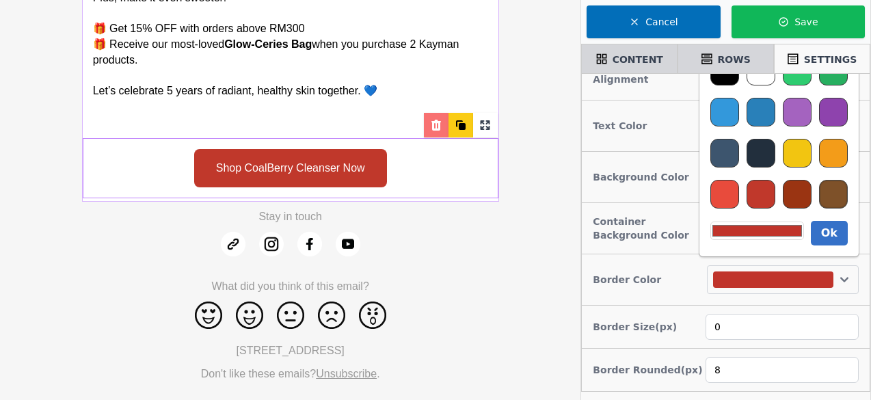
click at [823, 184] on div "#713F12" at bounding box center [833, 194] width 29 height 29
type input "#713f12"
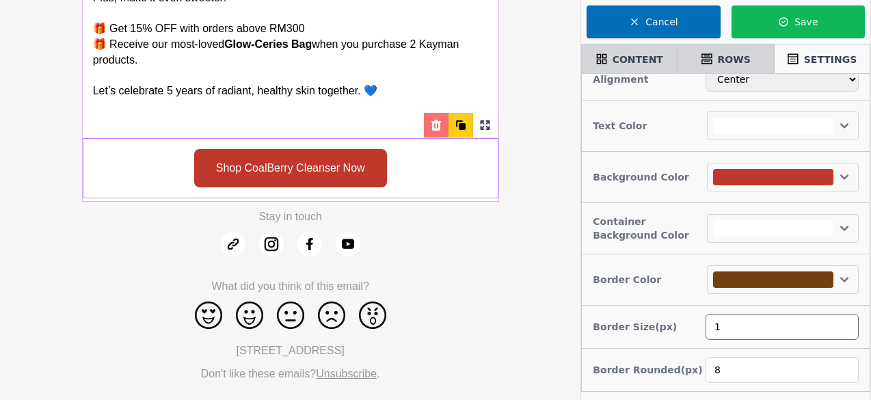
click at [842, 320] on input "1" at bounding box center [782, 327] width 153 height 26
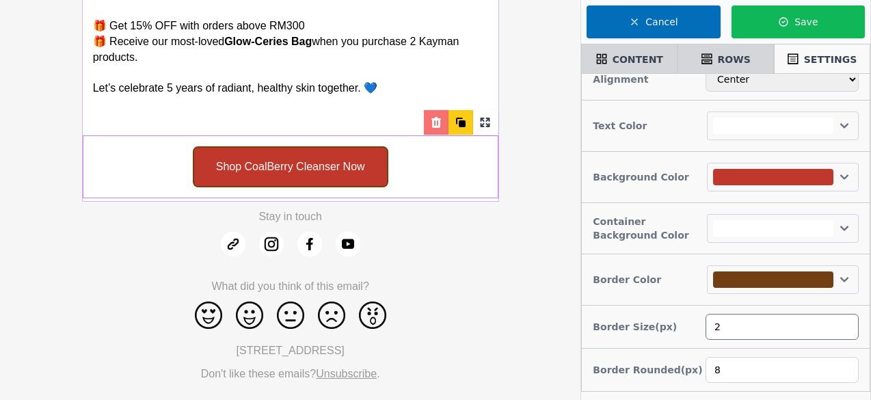
click at [842, 320] on input "2" at bounding box center [782, 327] width 153 height 26
type input "3"
click at [842, 320] on input "3" at bounding box center [782, 327] width 153 height 26
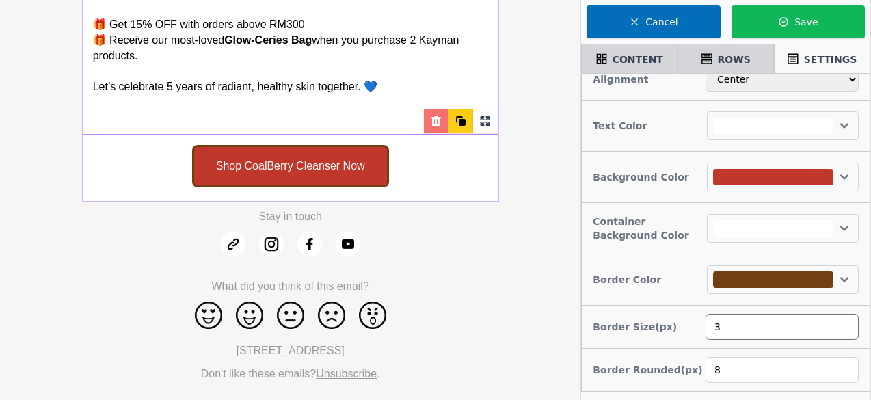
scroll to position [1059, 0]
click at [843, 360] on input "9" at bounding box center [782, 370] width 153 height 26
click at [843, 360] on input "10" at bounding box center [782, 370] width 153 height 26
click at [843, 360] on input "11" at bounding box center [782, 370] width 153 height 26
click at [843, 360] on input "12" at bounding box center [782, 370] width 153 height 26
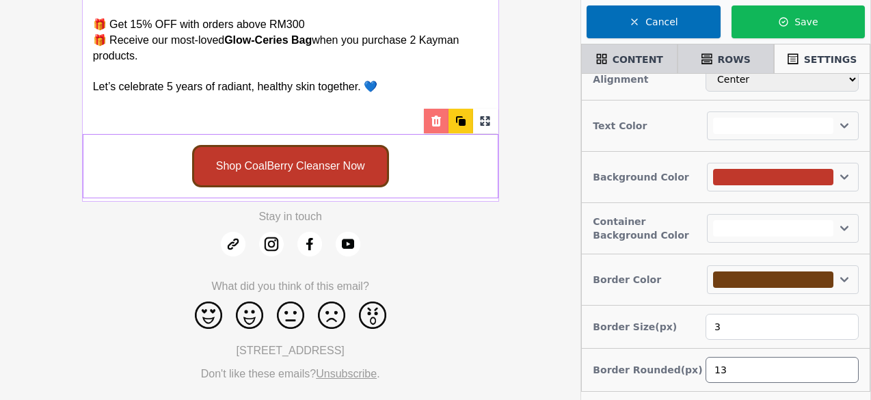
click at [843, 360] on input "13" at bounding box center [782, 370] width 153 height 26
click at [843, 360] on input "14" at bounding box center [782, 370] width 153 height 26
click at [843, 360] on input "15" at bounding box center [782, 370] width 153 height 26
click at [843, 360] on input "16" at bounding box center [782, 370] width 153 height 26
click at [843, 360] on input "17" at bounding box center [782, 370] width 153 height 26
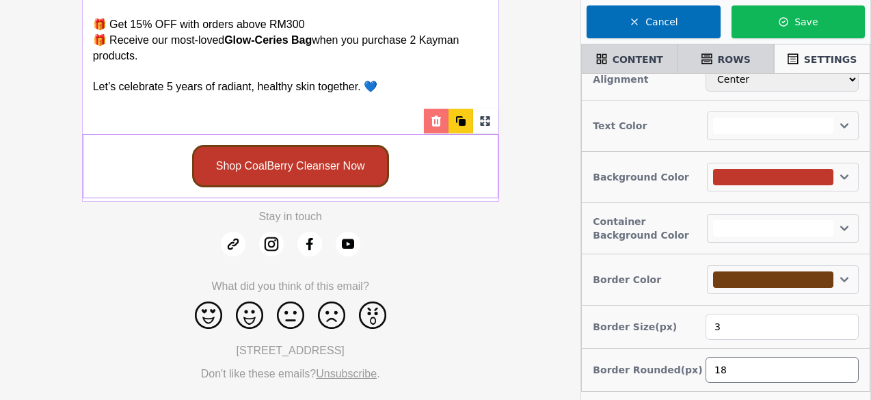
click at [843, 360] on input "18" at bounding box center [782, 370] width 153 height 26
click at [843, 360] on input "19" at bounding box center [782, 370] width 153 height 26
click at [843, 360] on input "20" at bounding box center [782, 370] width 153 height 26
click at [843, 360] on input "21" at bounding box center [782, 370] width 153 height 26
click at [843, 360] on input "22" at bounding box center [782, 370] width 153 height 26
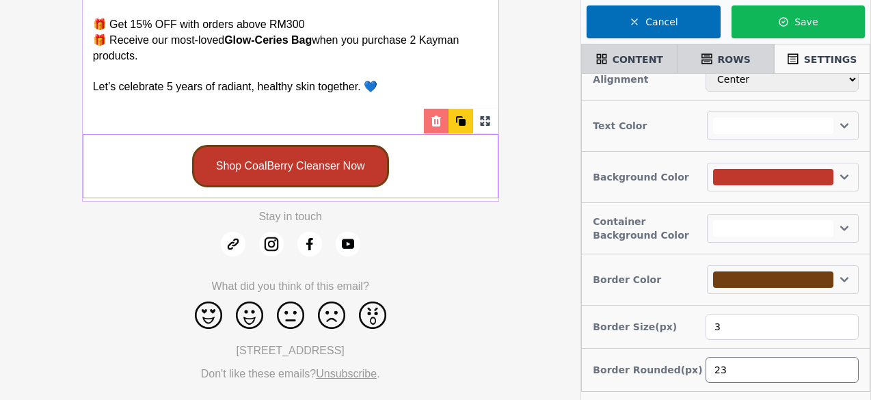
click at [843, 360] on input "23" at bounding box center [782, 370] width 153 height 26
click at [843, 360] on input "24" at bounding box center [782, 370] width 153 height 26
click at [843, 360] on input "26" at bounding box center [782, 370] width 153 height 26
click at [843, 360] on input "27" at bounding box center [782, 370] width 153 height 26
type input "28"
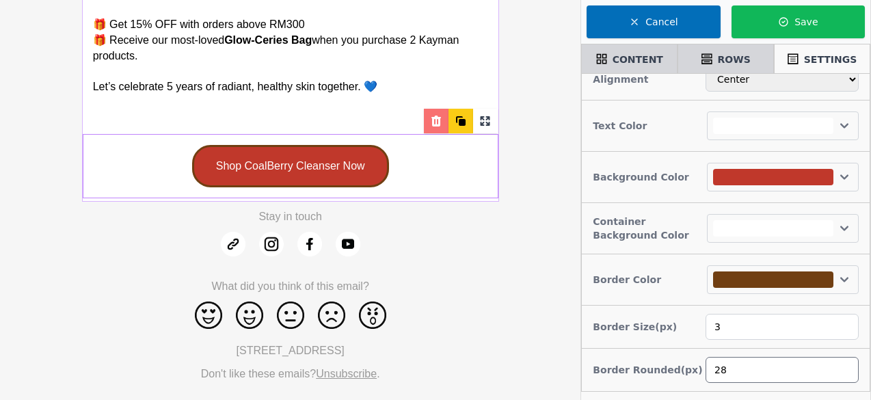
click at [843, 360] on input "28" at bounding box center [782, 370] width 153 height 26
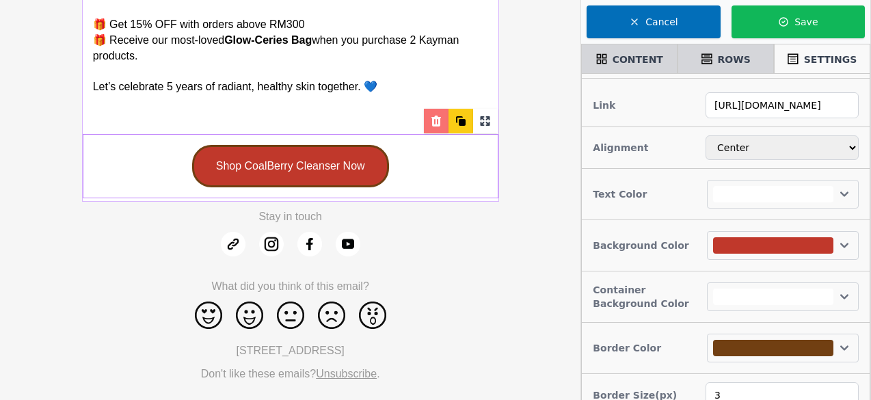
scroll to position [0, 0]
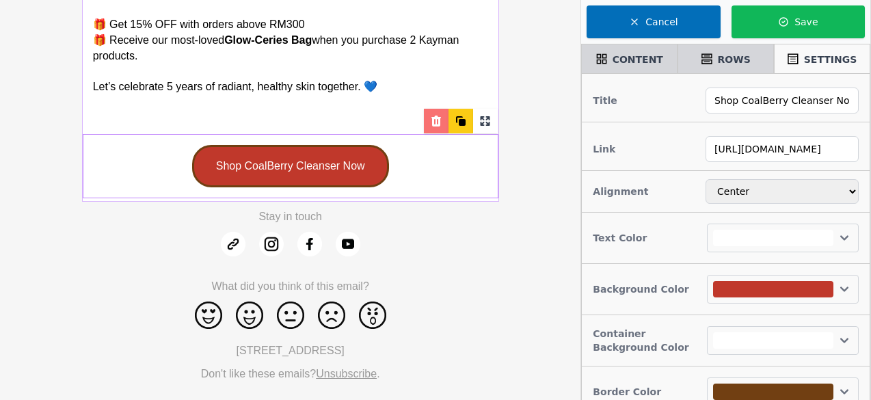
click at [776, 277] on div at bounding box center [783, 289] width 152 height 29
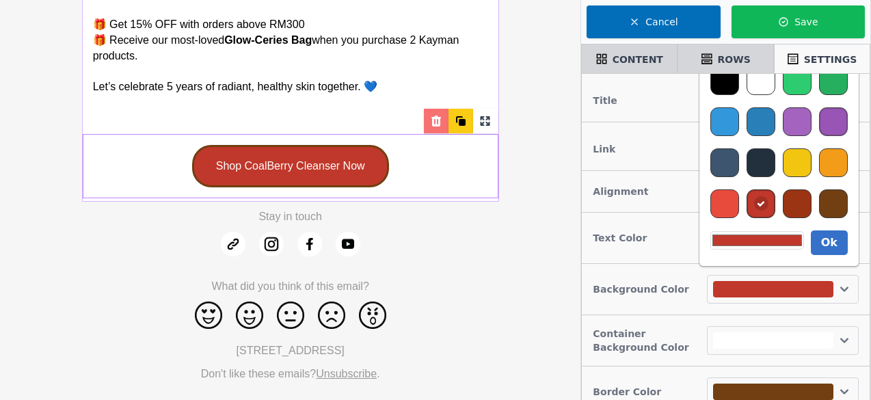
click at [826, 125] on div "#8E43AD" at bounding box center [833, 121] width 29 height 29
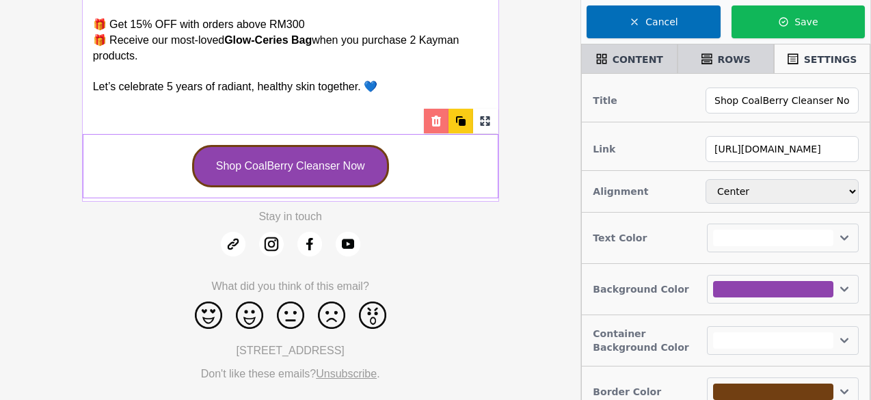
click at [753, 284] on div at bounding box center [773, 289] width 120 height 16
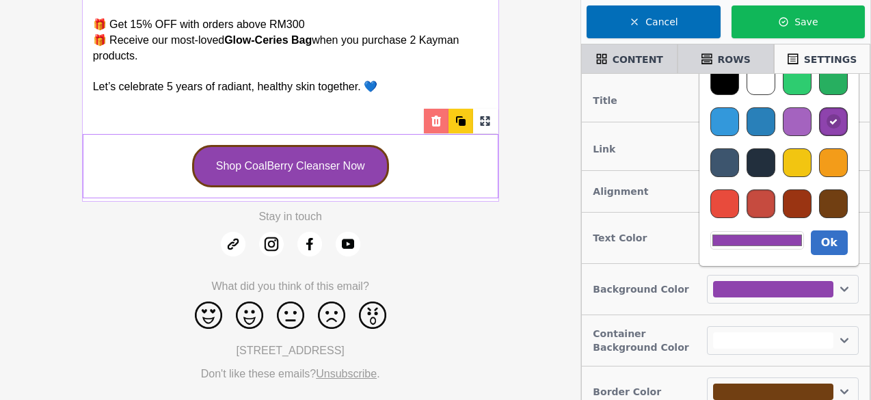
click at [754, 205] on div "#C0382B" at bounding box center [761, 203] width 29 height 29
type input "#c0382b"
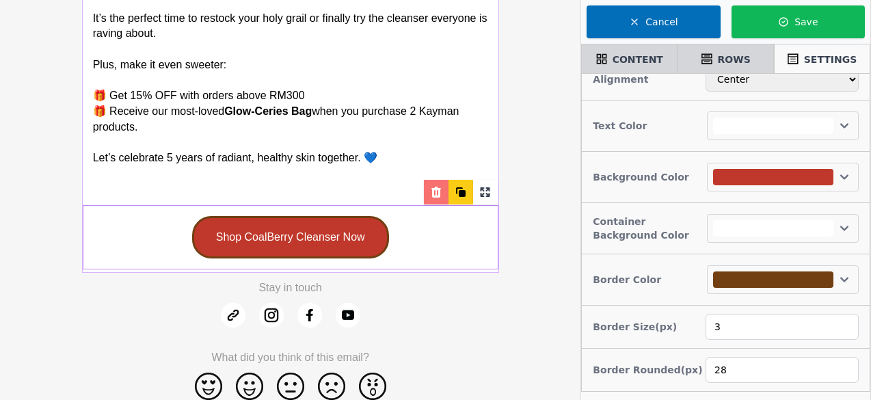
scroll to position [1059, 0]
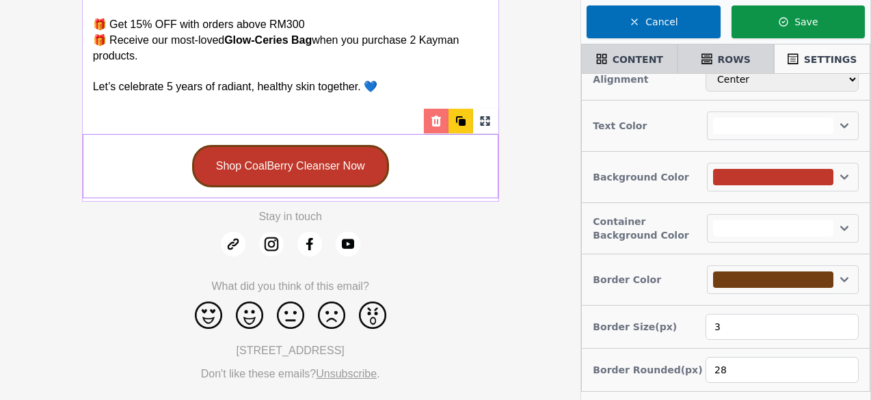
click at [815, 30] on button "Save" at bounding box center [798, 21] width 133 height 33
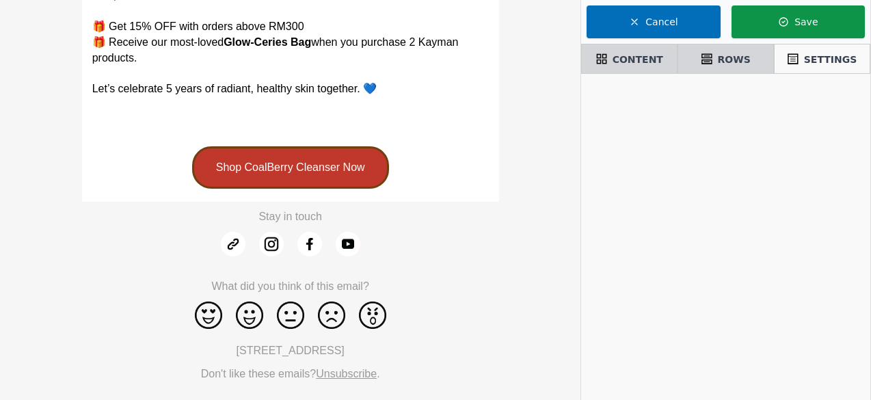
scroll to position [0, 0]
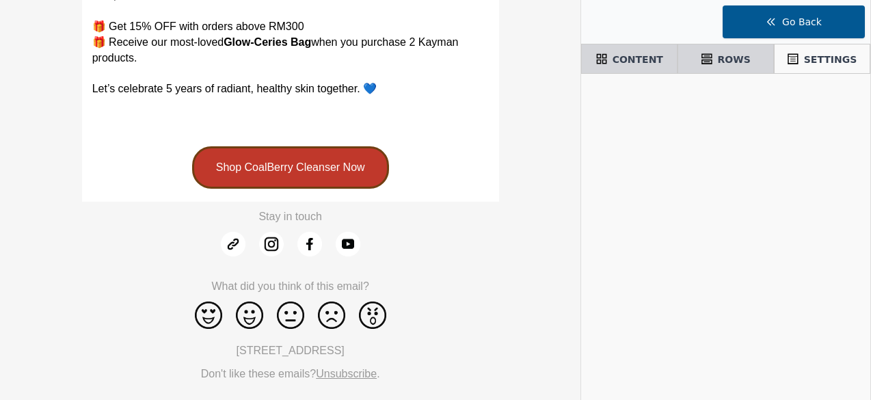
click at [789, 27] on button "Go Back" at bounding box center [794, 21] width 142 height 33
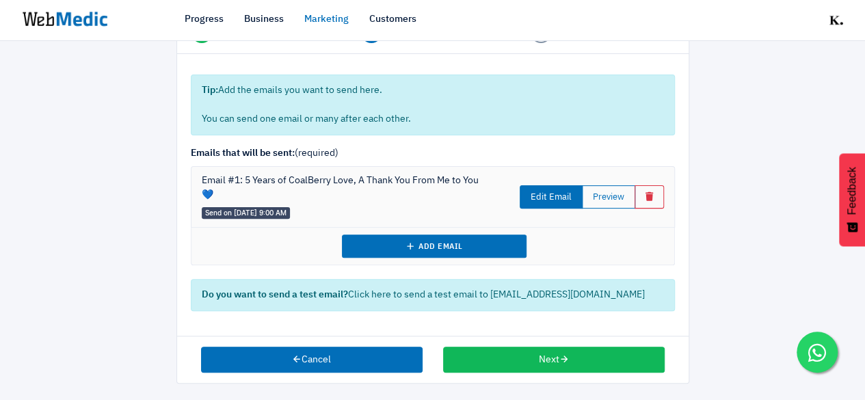
scroll to position [116, 0]
click at [614, 196] on button "Preview" at bounding box center [608, 196] width 53 height 23
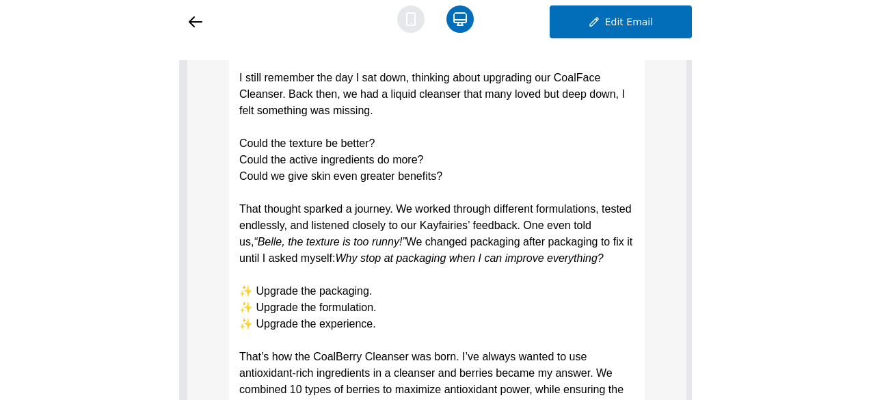
click at [403, 20] on icon at bounding box center [410, 18] width 27 height 27
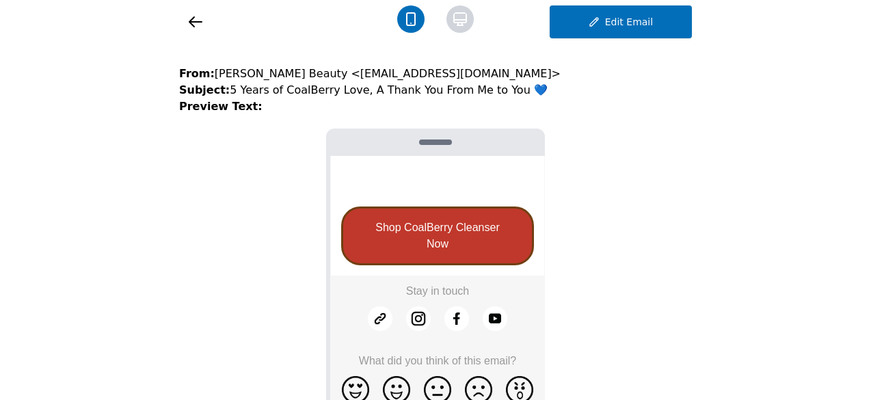
scroll to position [1614, 0]
click at [466, 25] on icon at bounding box center [460, 18] width 27 height 27
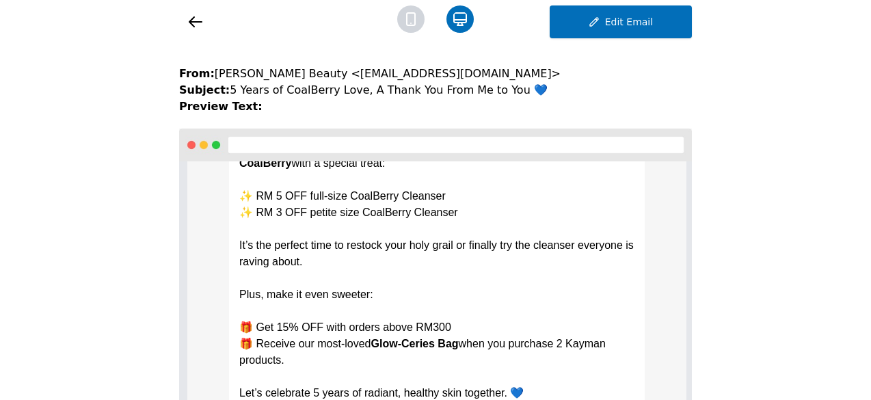
scroll to position [726, 0]
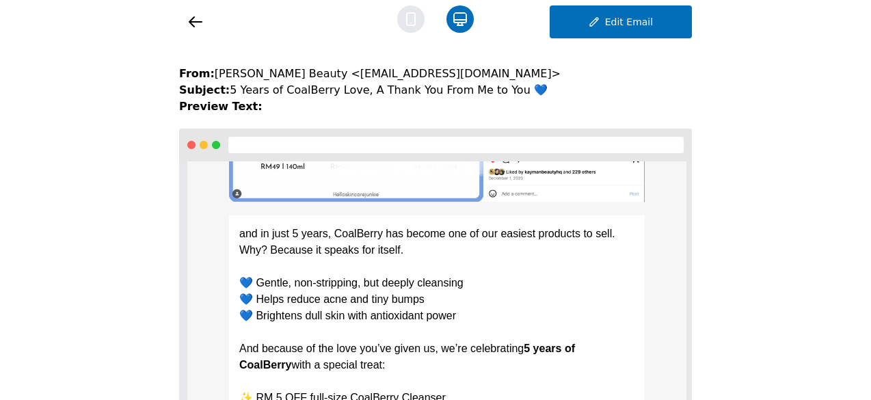
click at [411, 16] on icon at bounding box center [410, 18] width 27 height 27
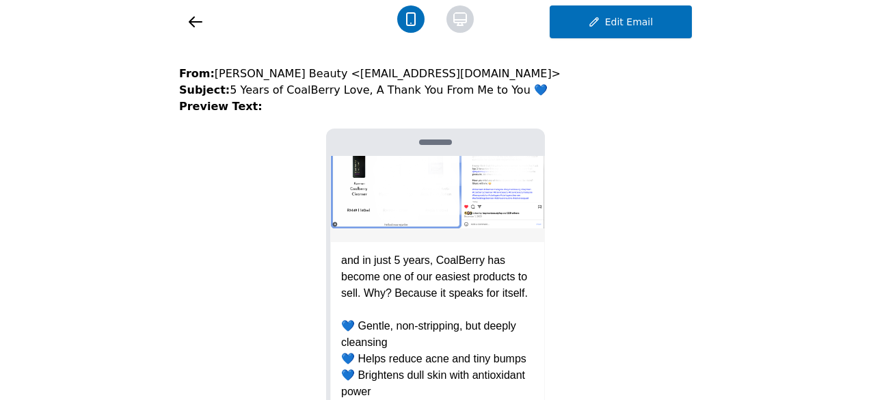
scroll to position [821, 0]
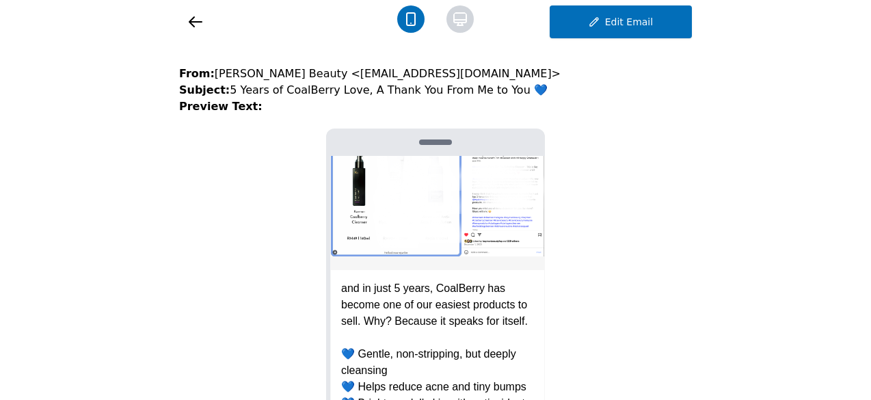
click at [198, 21] on icon at bounding box center [195, 22] width 12 height 10
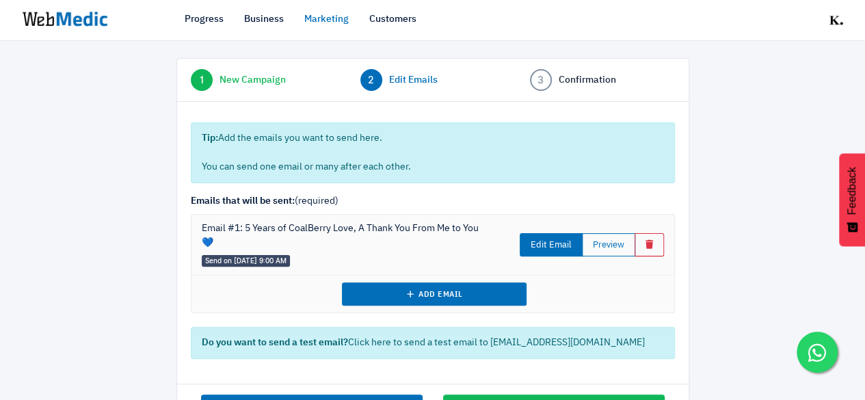
scroll to position [116, 0]
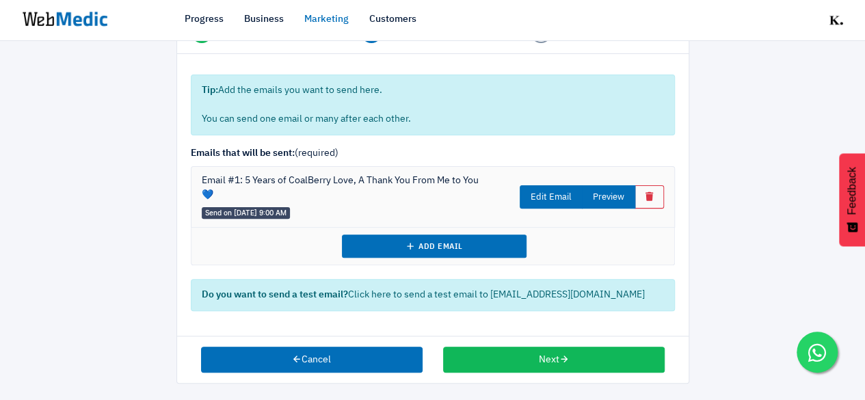
click at [608, 196] on button "Preview" at bounding box center [608, 196] width 53 height 23
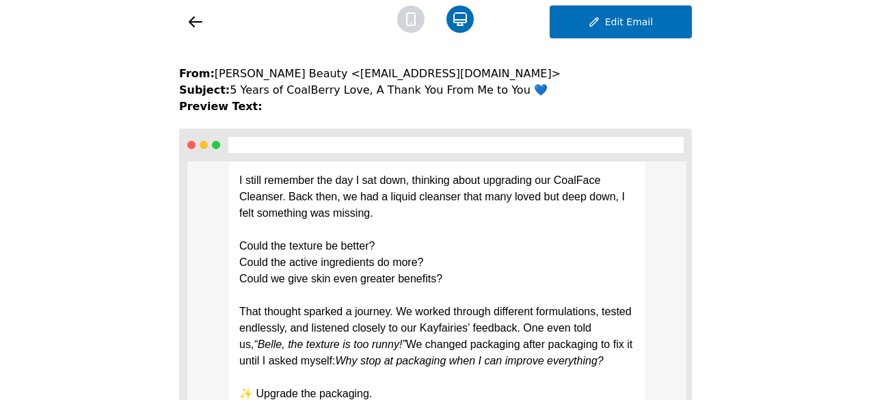
click at [193, 15] on icon at bounding box center [195, 22] width 16 height 16
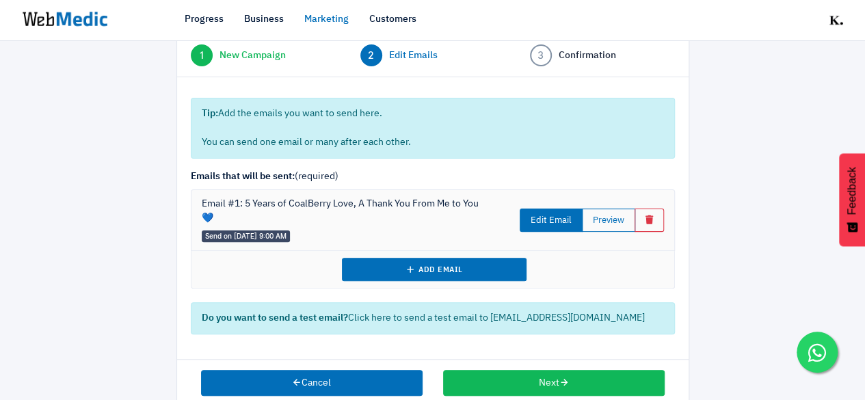
scroll to position [116, 0]
